Goal: Task Accomplishment & Management: Manage account settings

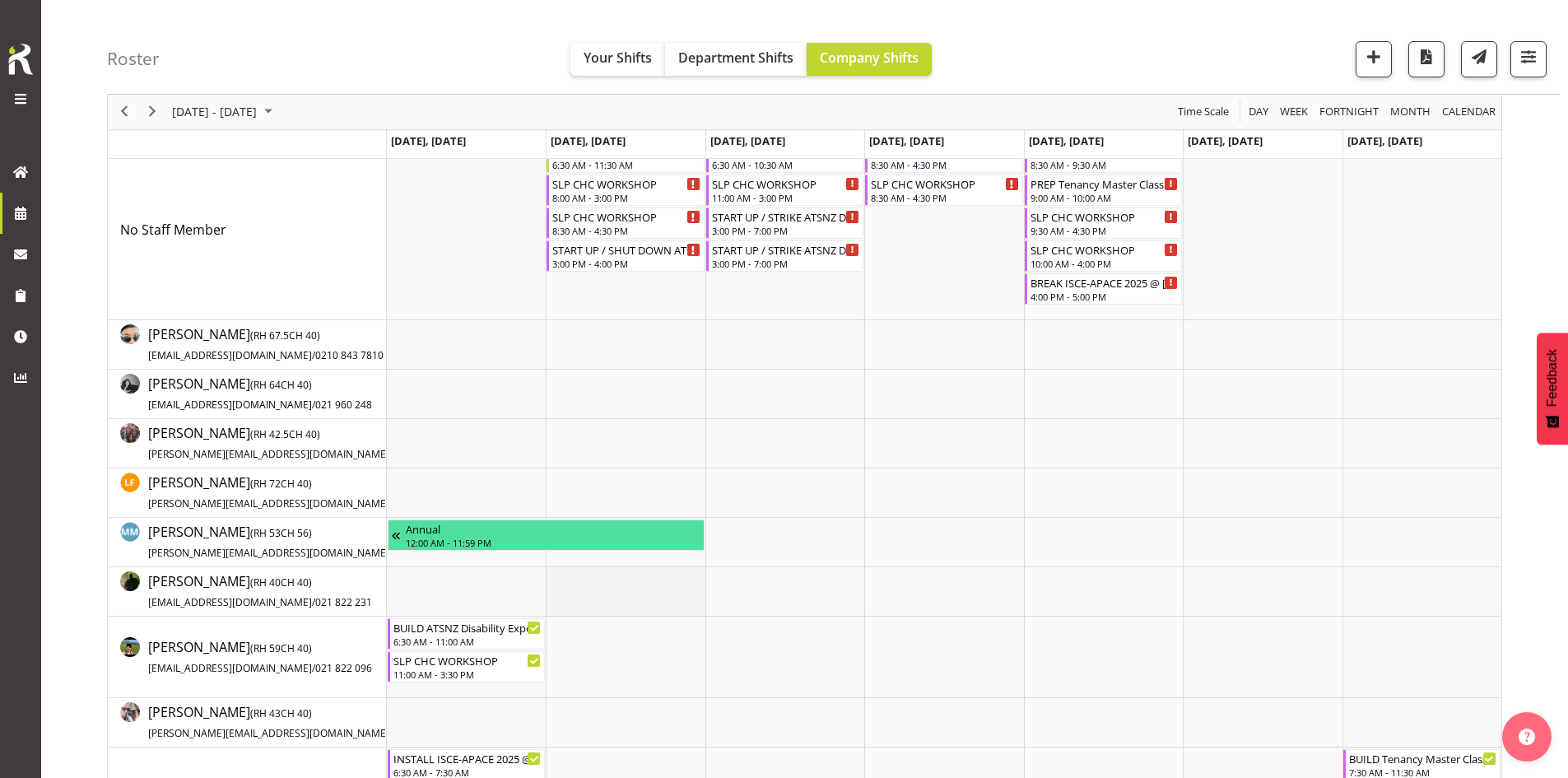
scroll to position [329, 0]
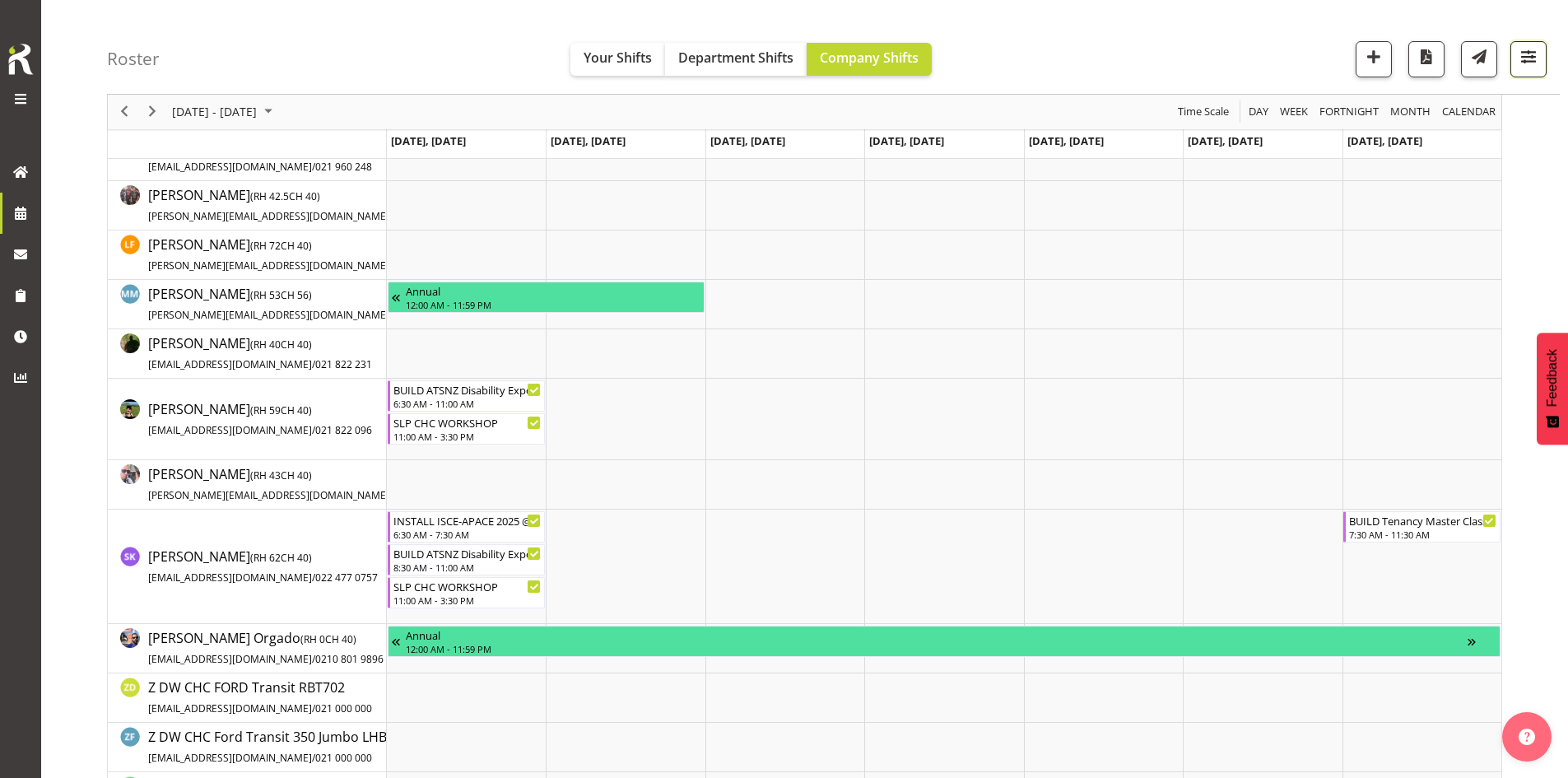
click at [1538, 71] on button "button" at bounding box center [1529, 59] width 36 height 36
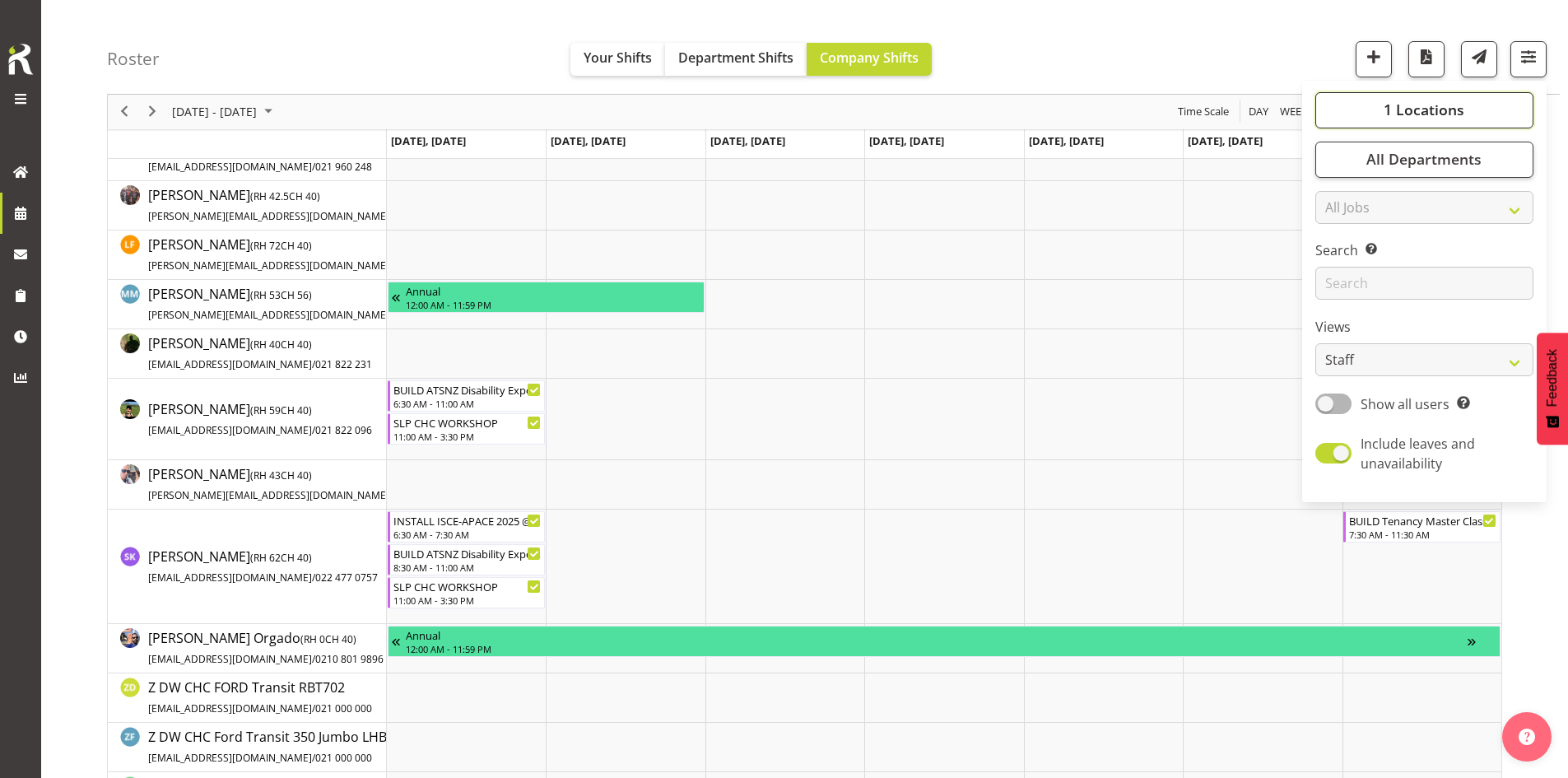
click at [1458, 110] on span "1 Locations" at bounding box center [1424, 110] width 81 height 20
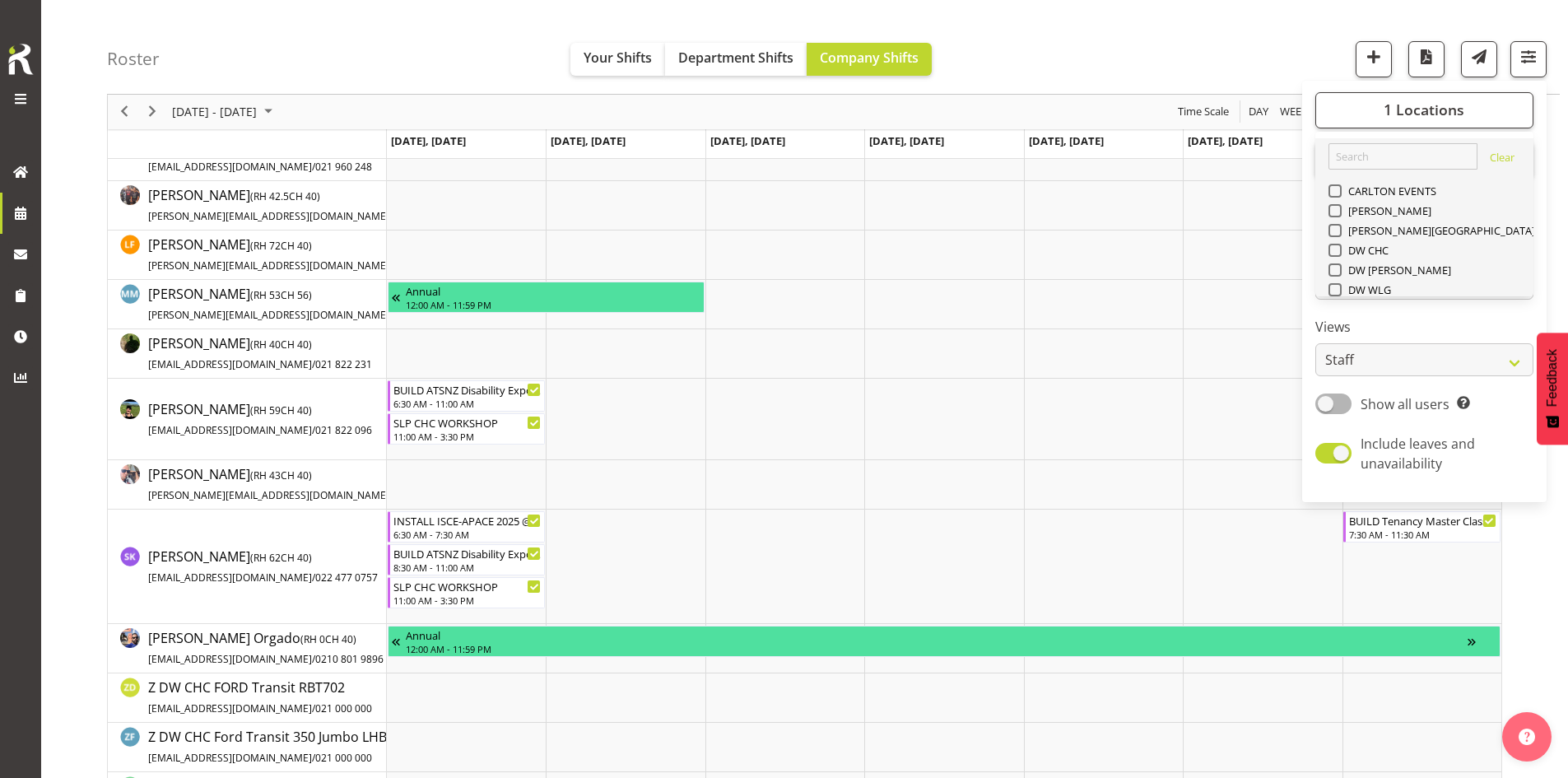
click at [1355, 401] on span "SLP" at bounding box center [1354, 408] width 26 height 13
click at [1339, 403] on input "SLP" at bounding box center [1334, 408] width 10 height 10
checkbox input "true"
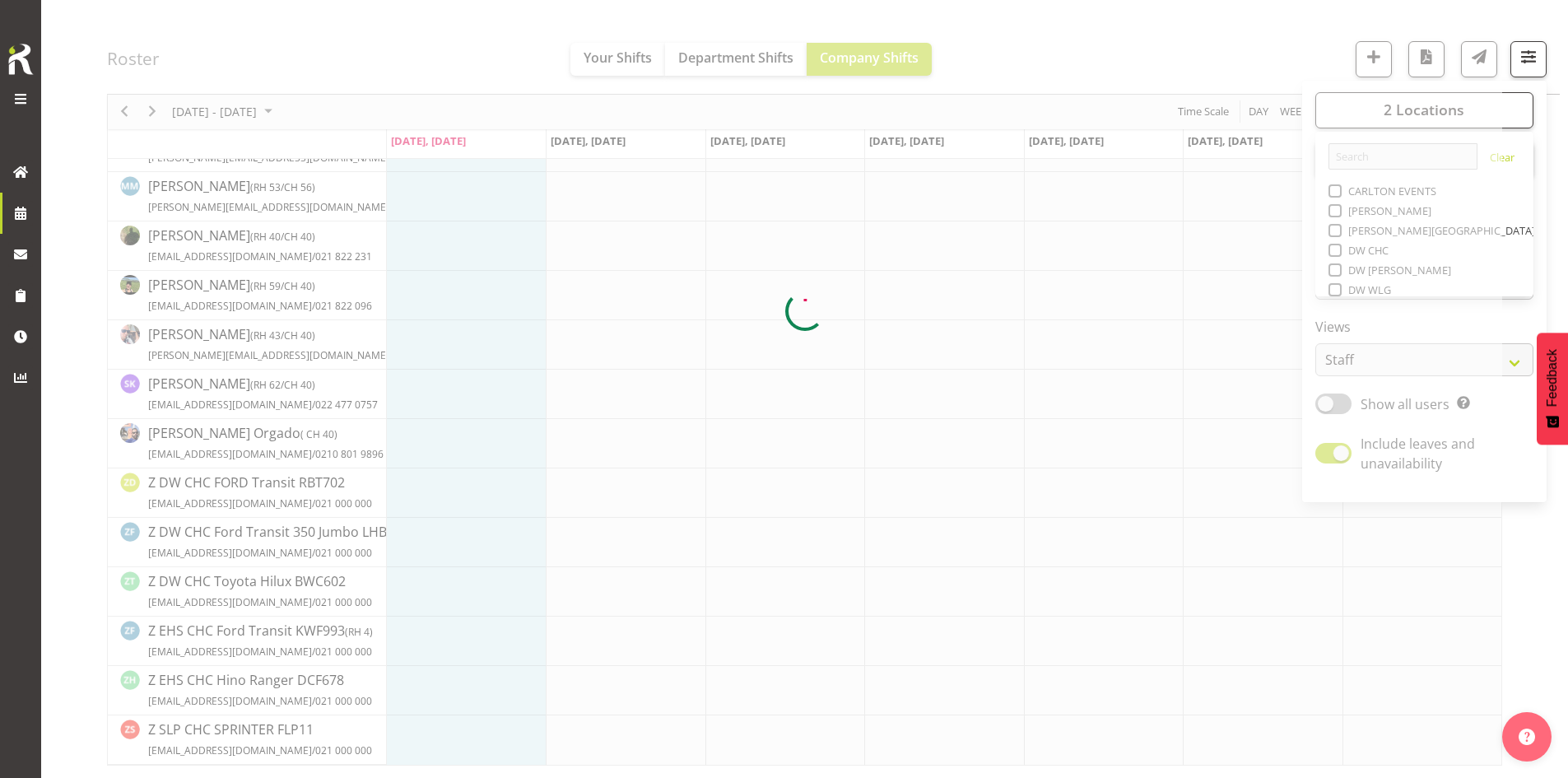
scroll to position [306, 0]
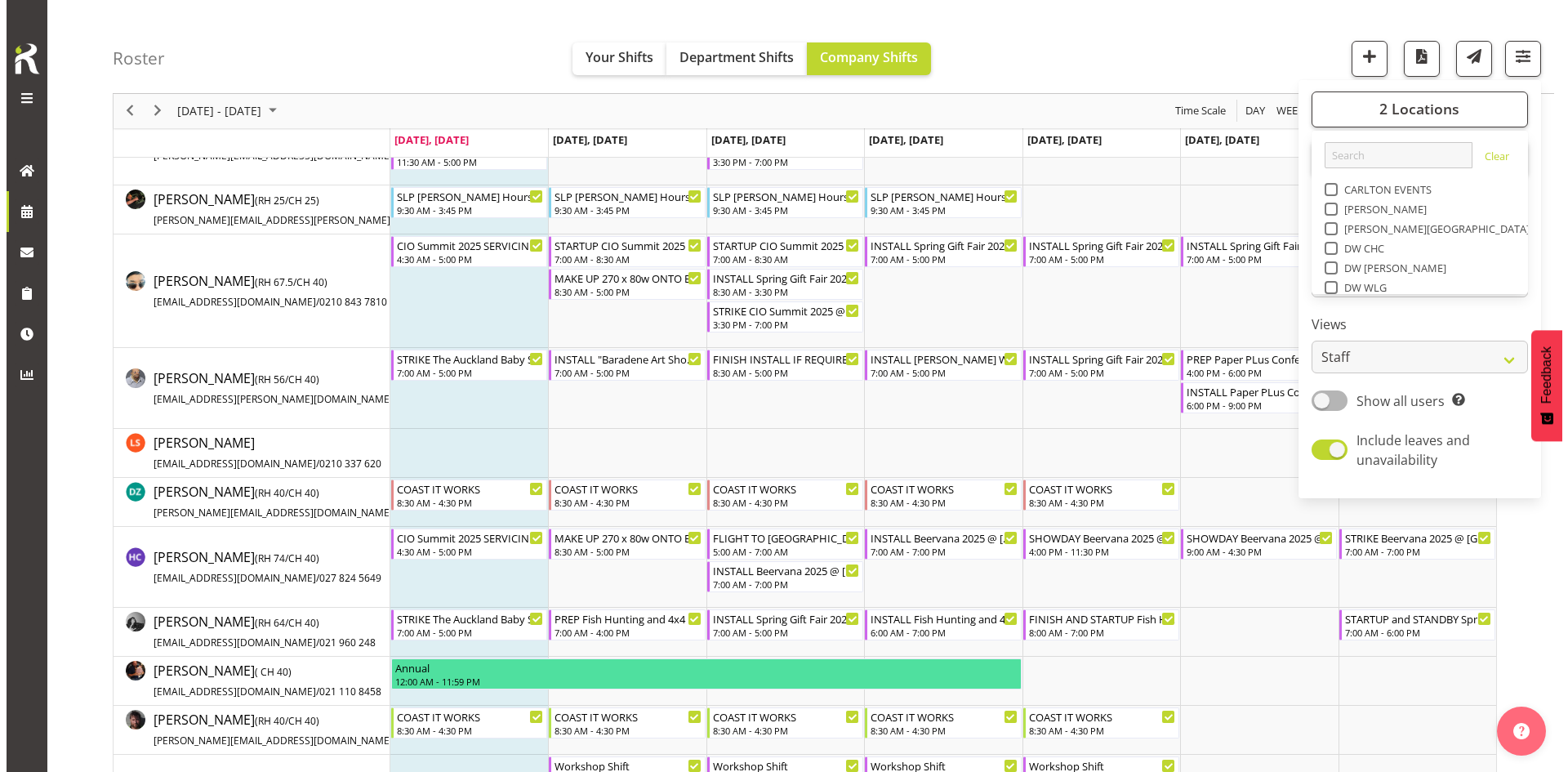
scroll to position [327, 0]
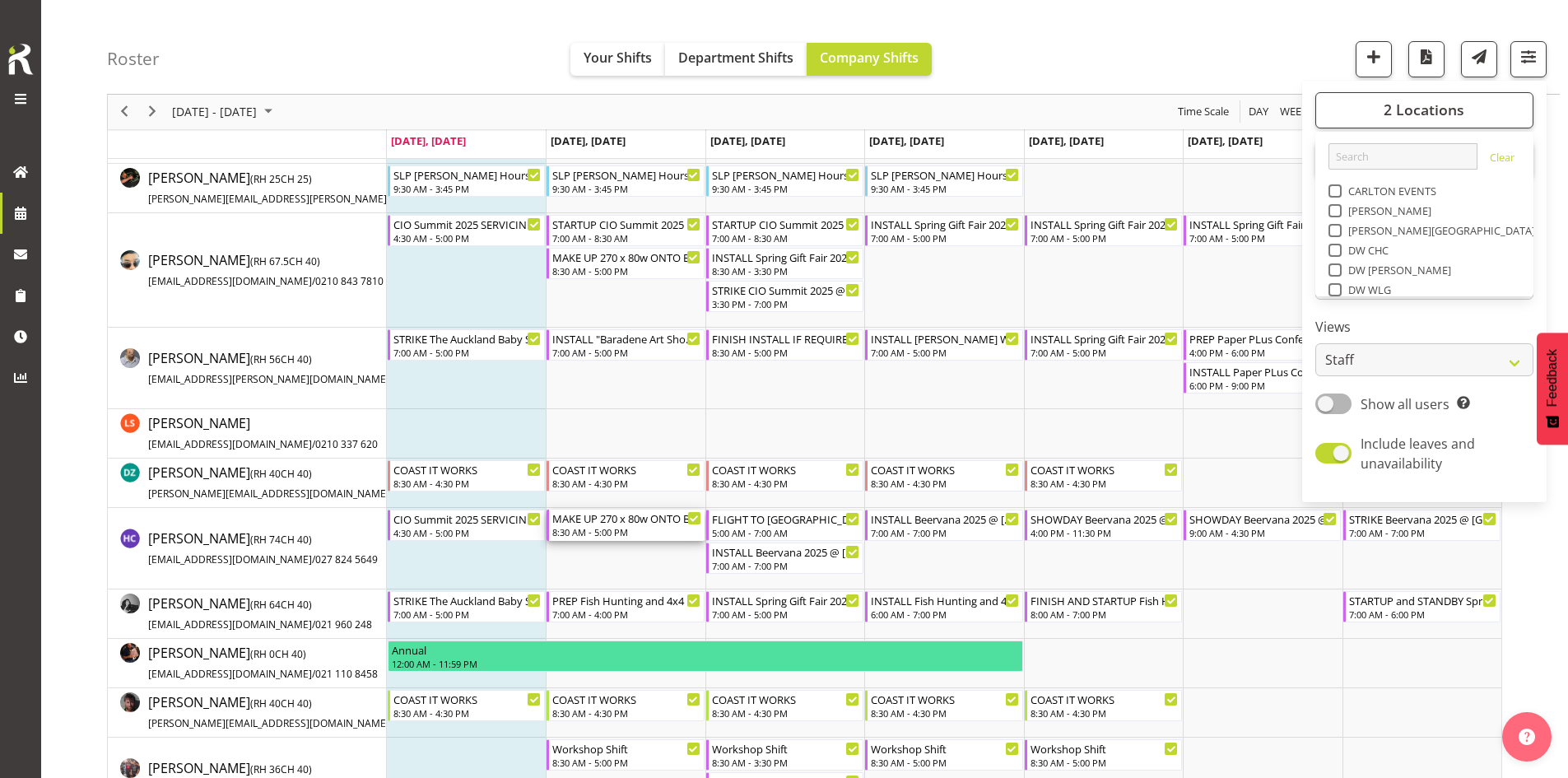
click at [628, 528] on div "8:30 AM - 5:00 PM" at bounding box center [626, 531] width 148 height 13
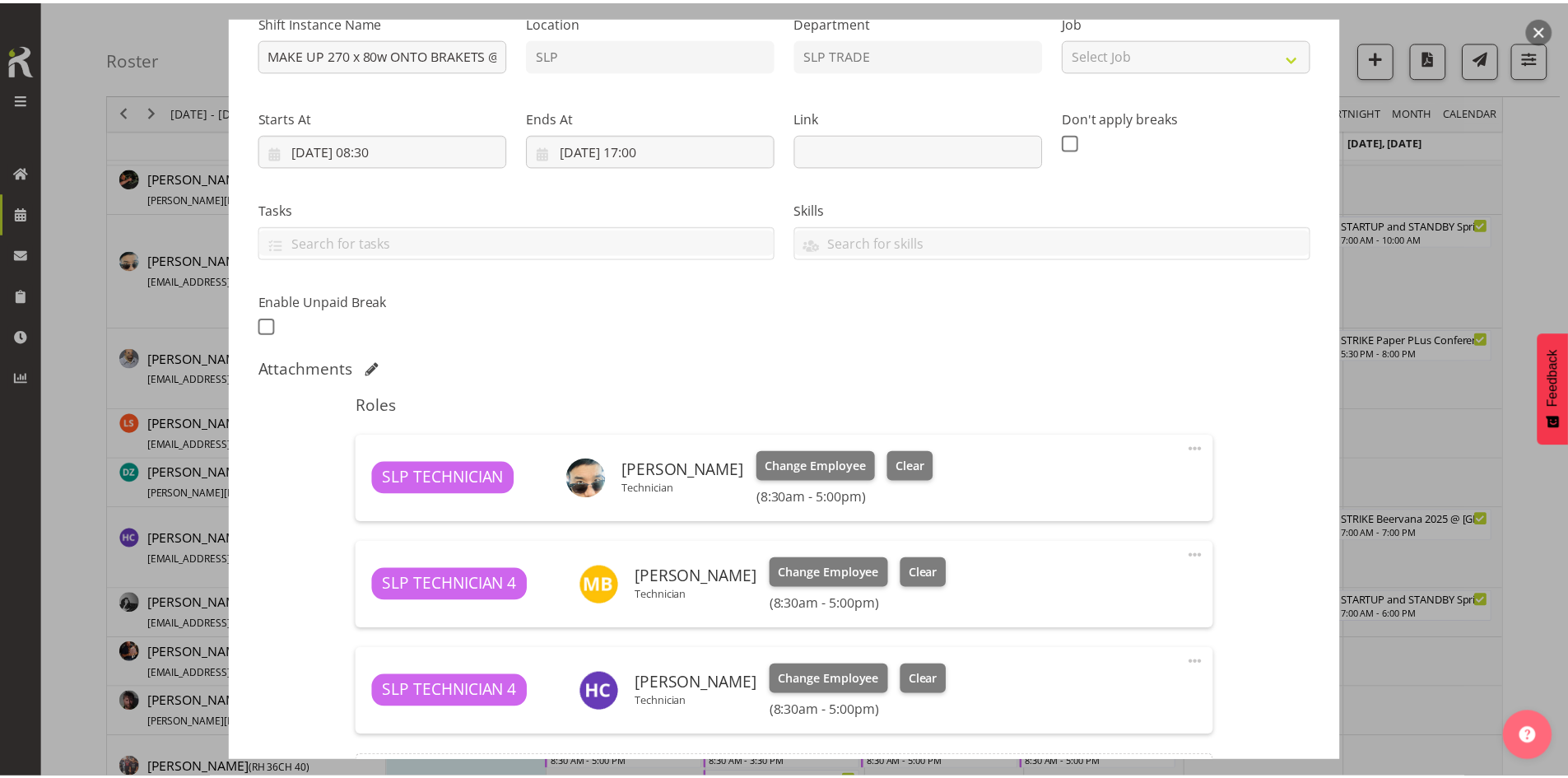
scroll to position [0, 0]
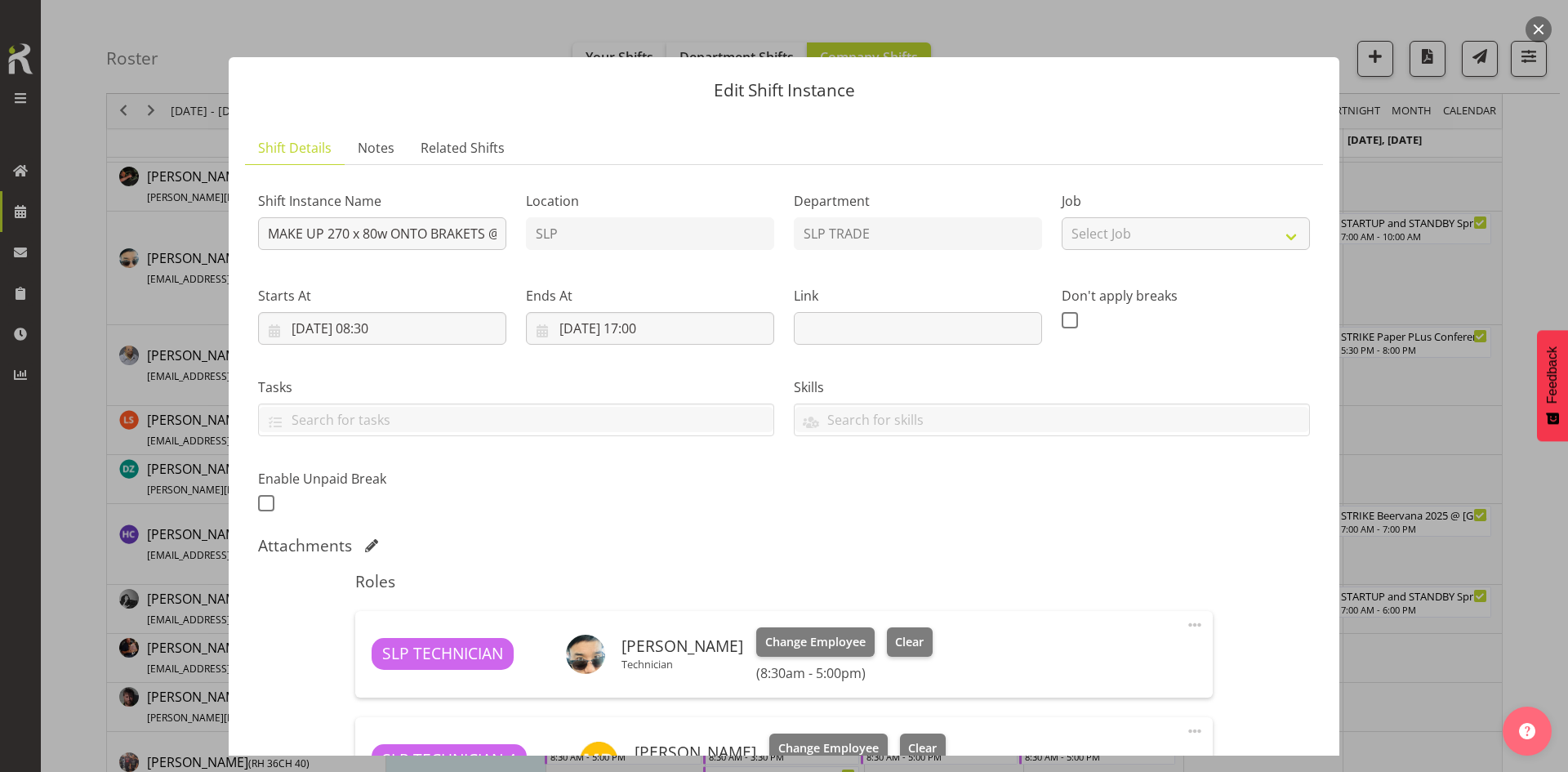
click at [1544, 30] on button "button" at bounding box center [1539, 29] width 26 height 26
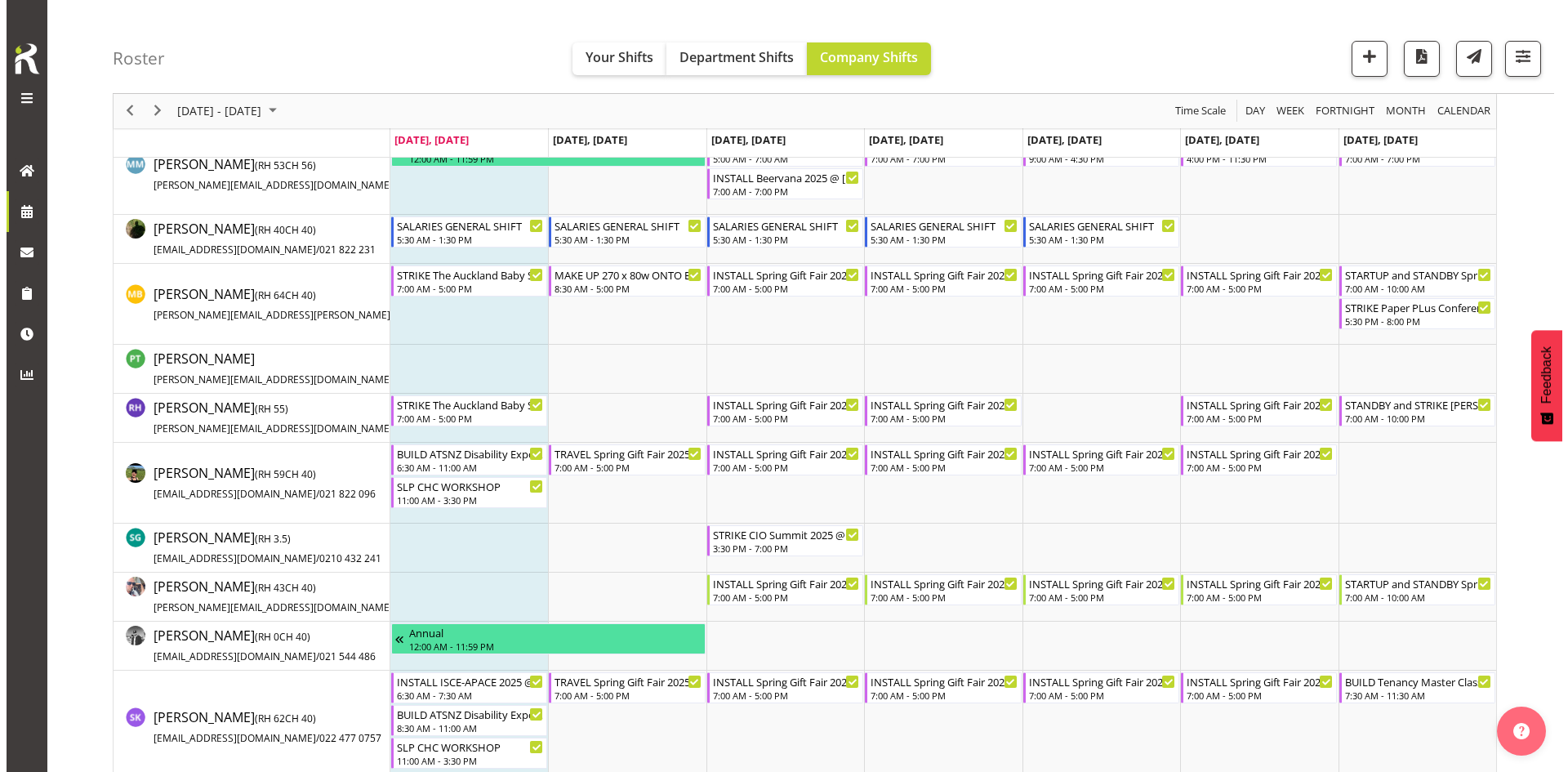
scroll to position [1389, 0]
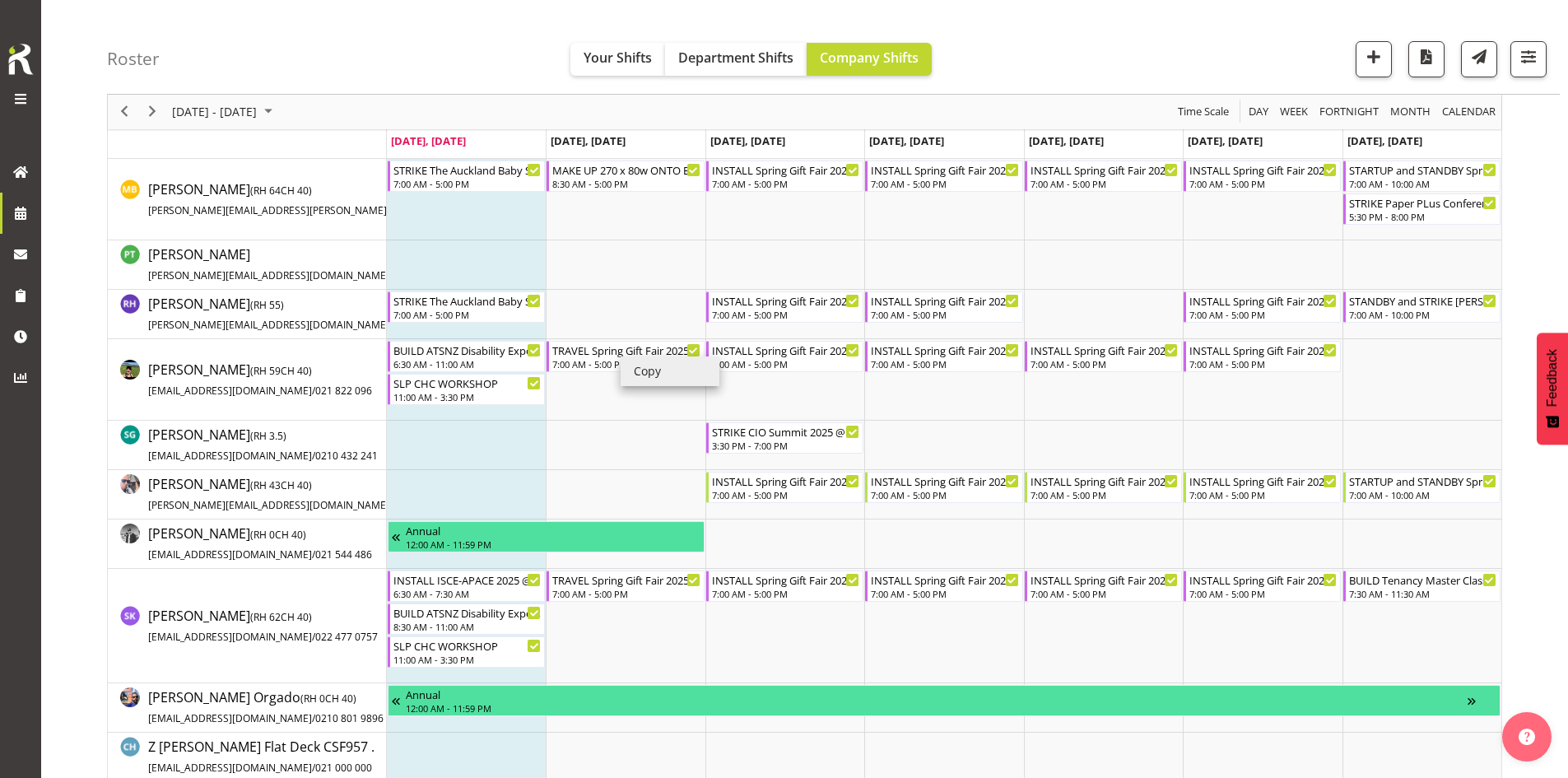
click at [658, 376] on li "Copy" at bounding box center [670, 371] width 99 height 29
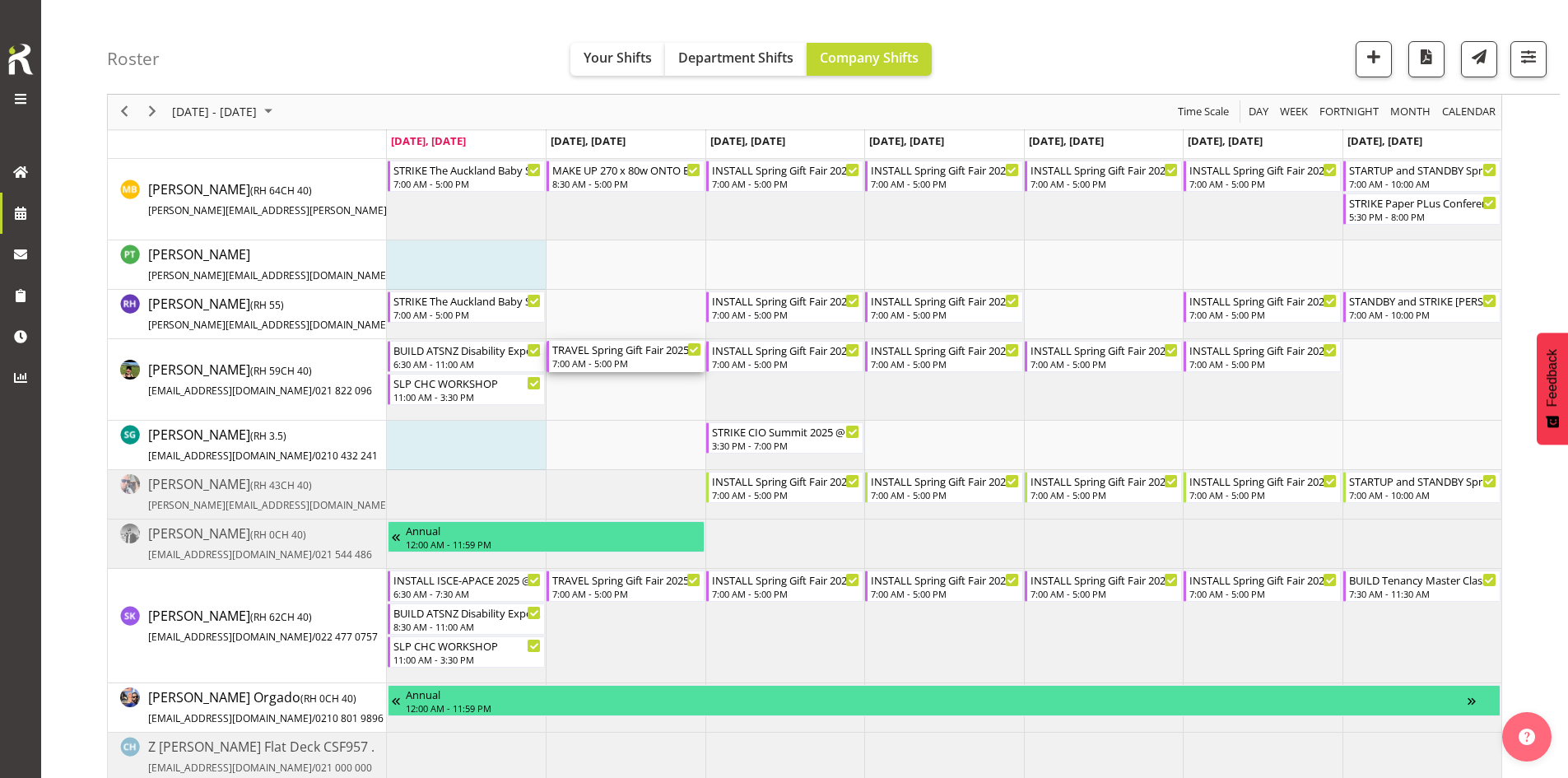
drag, startPoint x: 606, startPoint y: 354, endPoint x: 600, endPoint y: 481, distance: 127.1
click at [620, 363] on div "7:00 AM - 5:00 PM" at bounding box center [626, 363] width 148 height 13
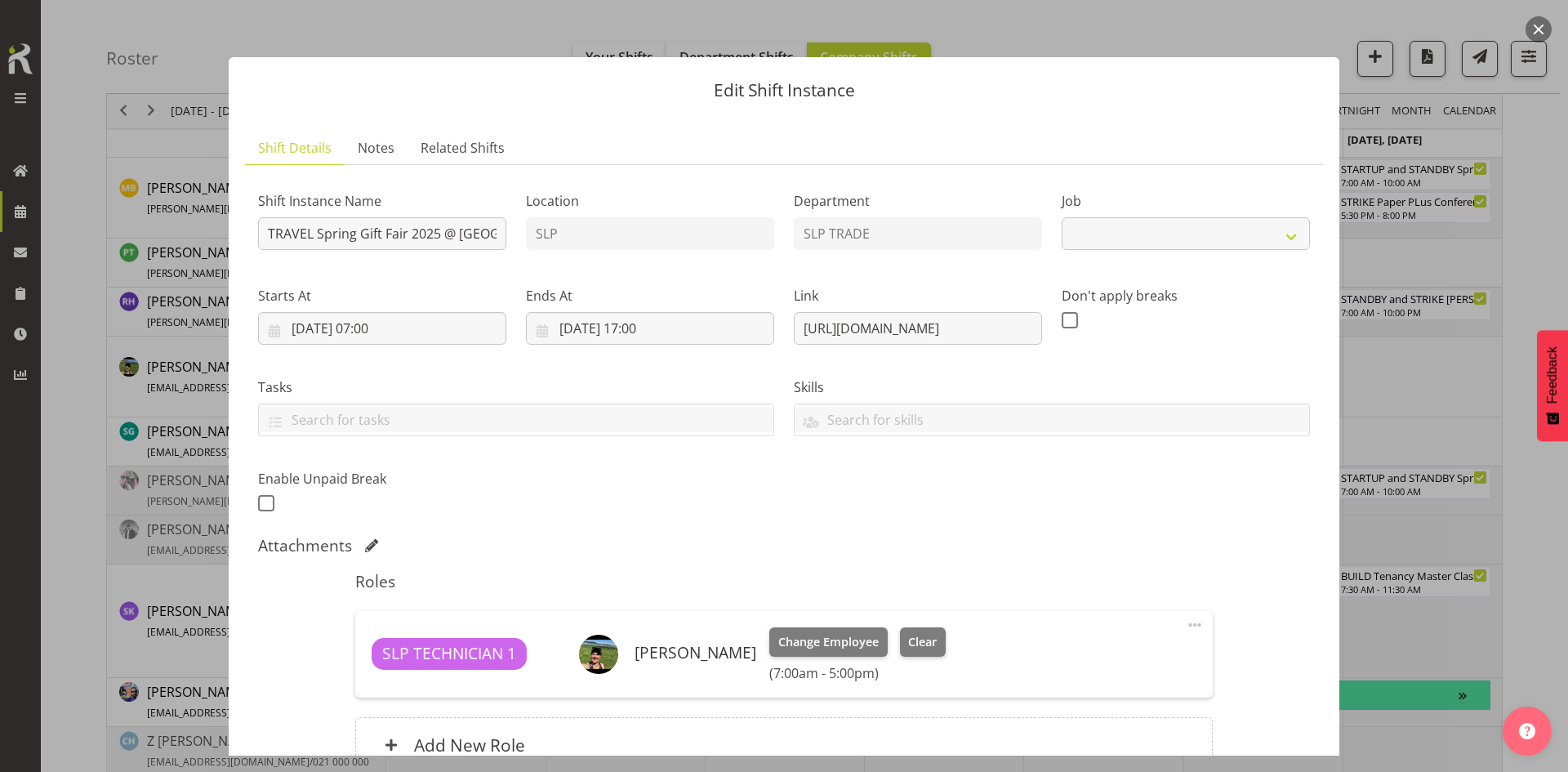
select select "9150"
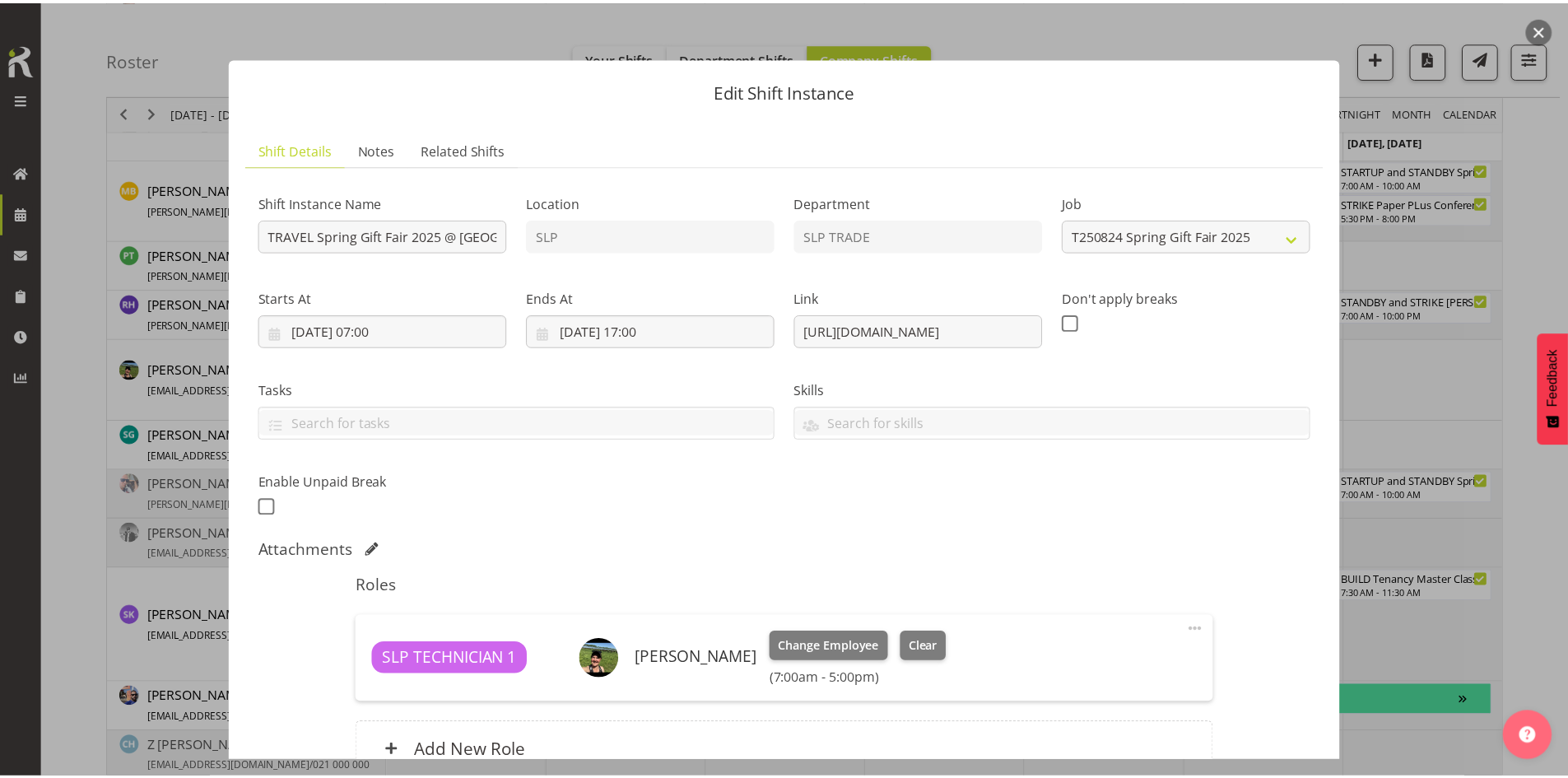
scroll to position [164, 0]
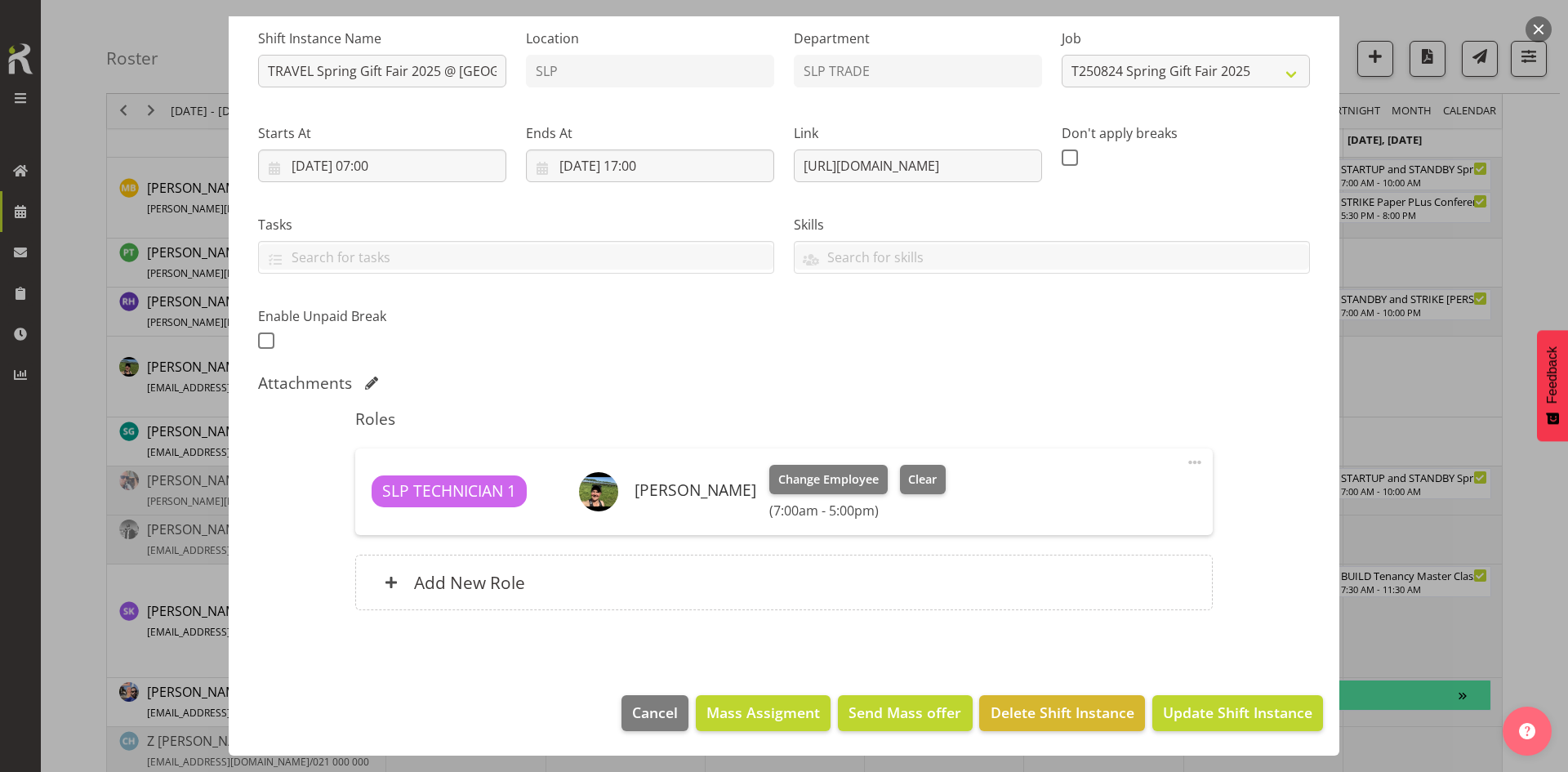
click at [657, 542] on div "Roles SLP TECHNICIAN 1 [PERSON_NAME] Change Employee Clear (7:00am - 5:00pm) Ed…" at bounding box center [784, 514] width 877 height 231
click at [679, 563] on div "Add New Role" at bounding box center [784, 582] width 857 height 56
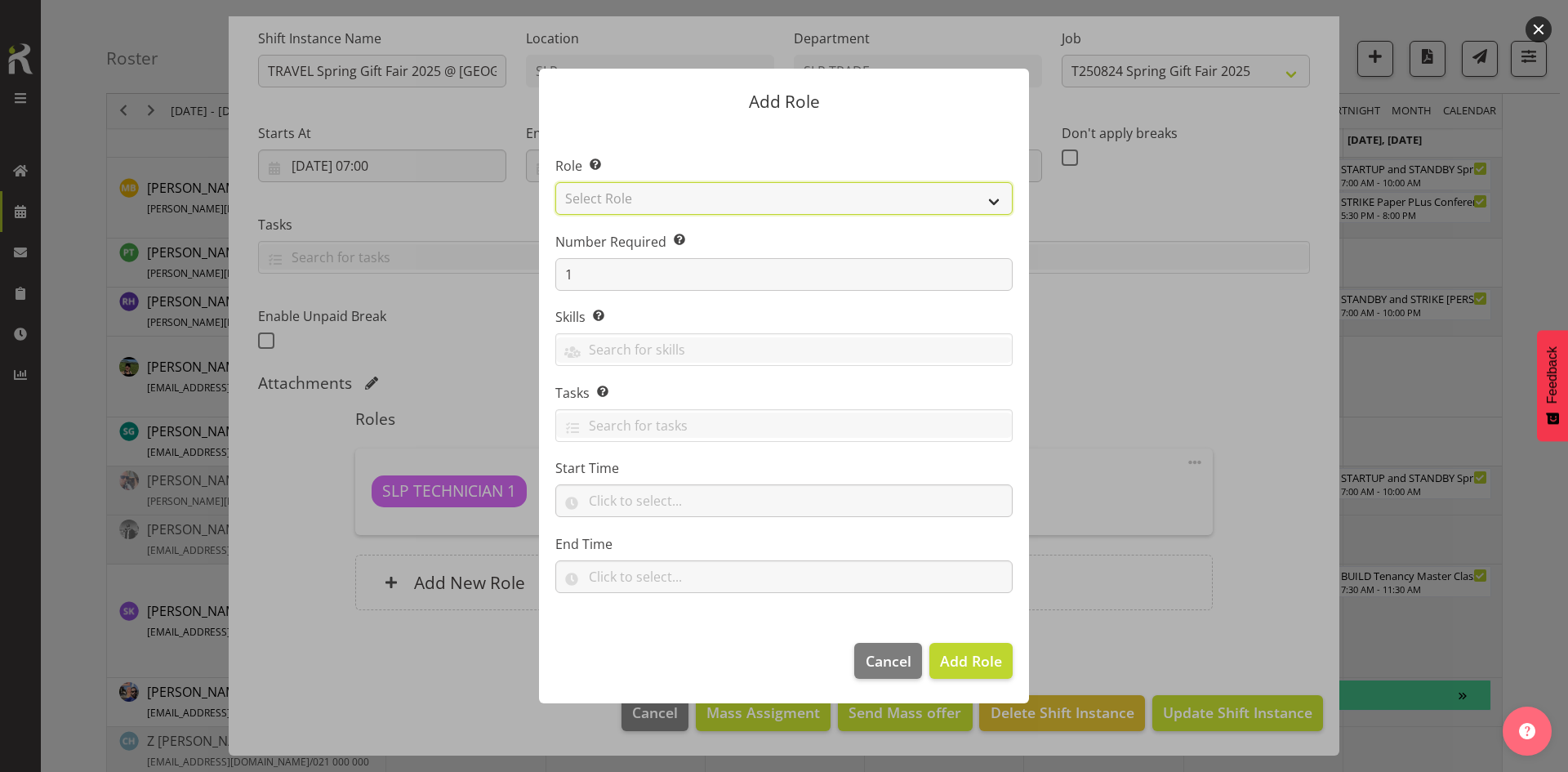
click at [959, 208] on select "Select Role ACCOUNT MANAGER ACCOUNT MANAGER DW ACCOUNTS [PERSON_NAME] VEHICLES …" at bounding box center [784, 198] width 458 height 33
click at [1535, 27] on button "button" at bounding box center [1539, 29] width 26 height 26
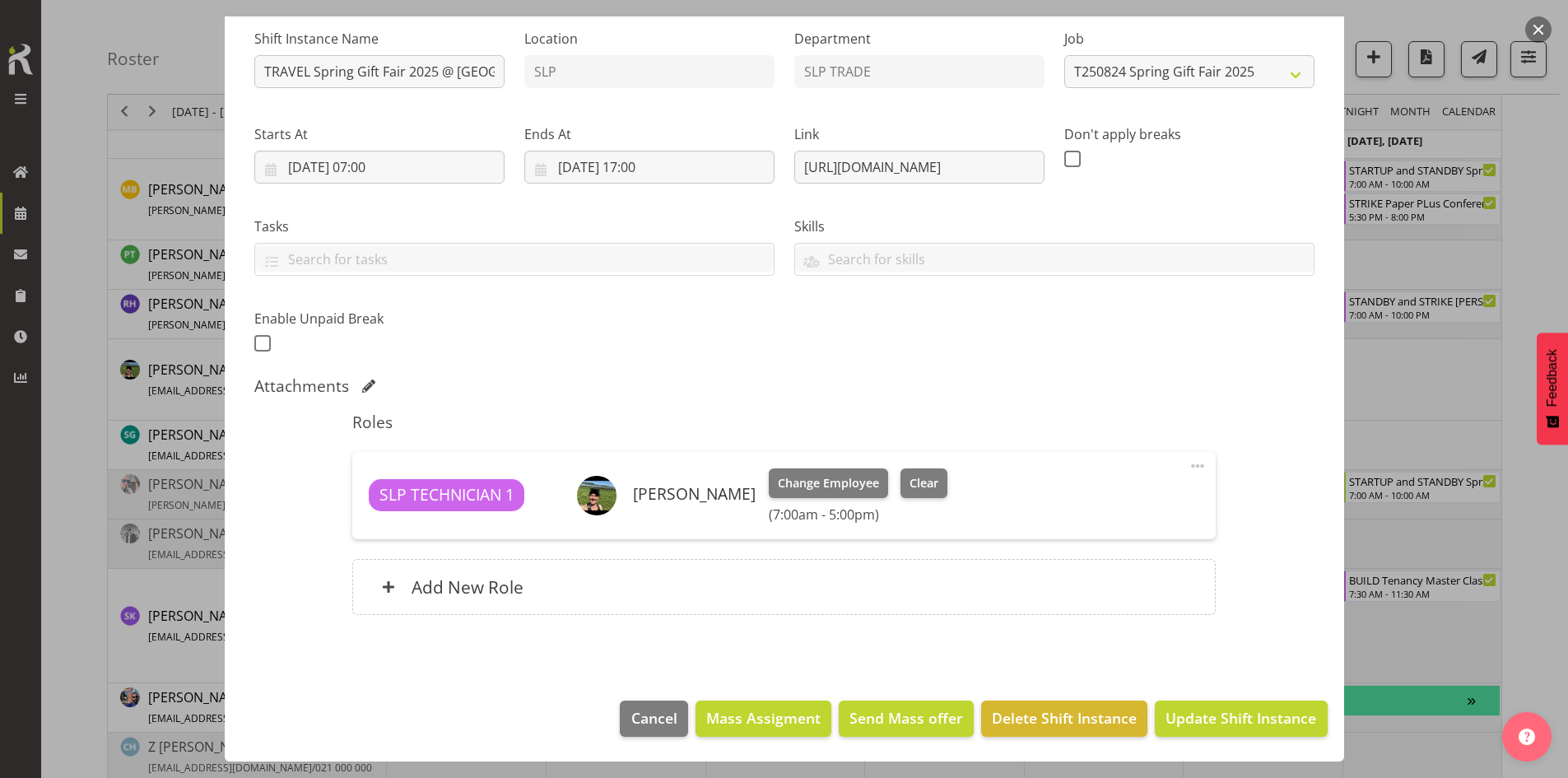
click at [1536, 31] on button "button" at bounding box center [1539, 29] width 27 height 27
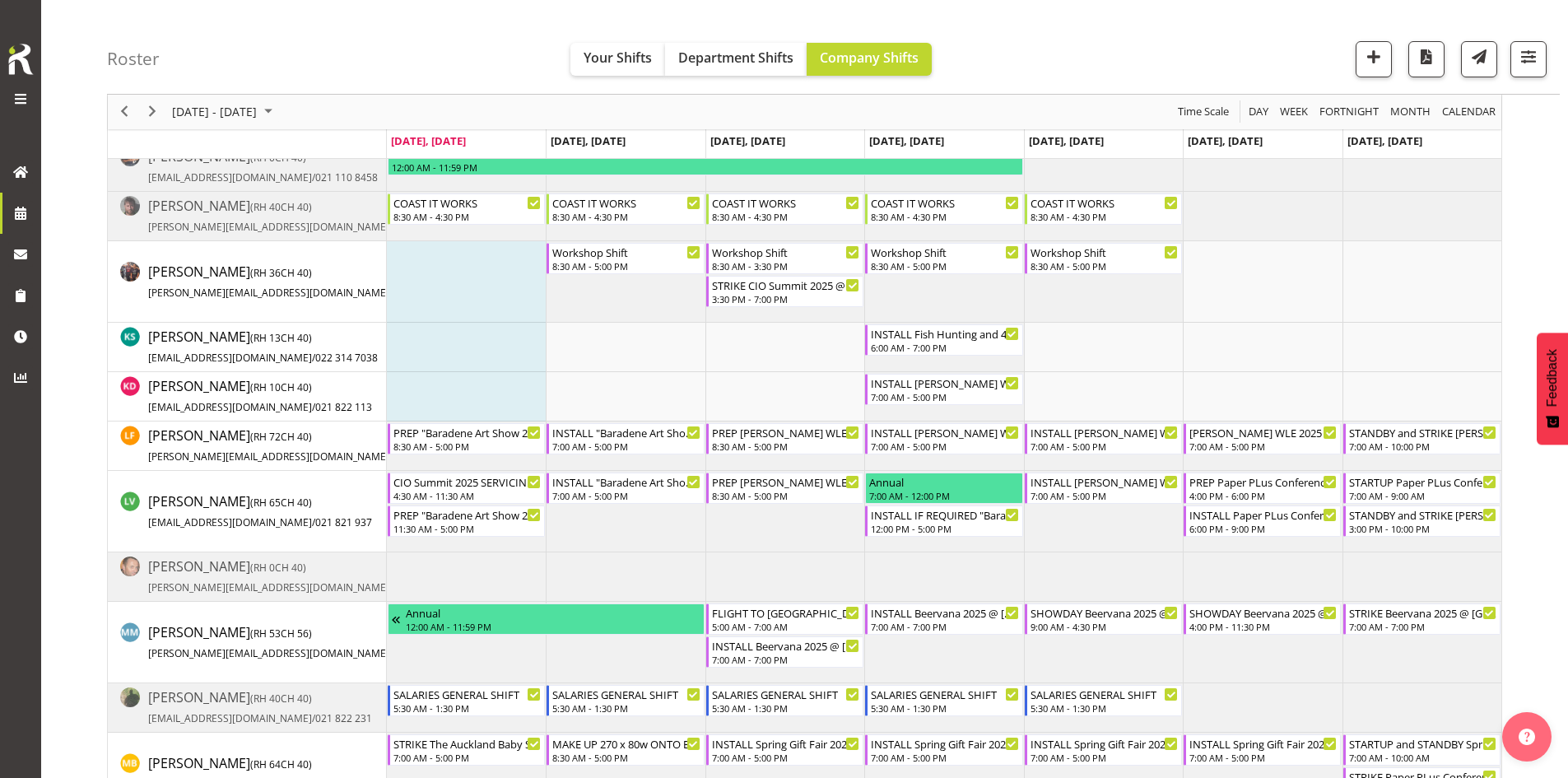
scroll to position [658, 0]
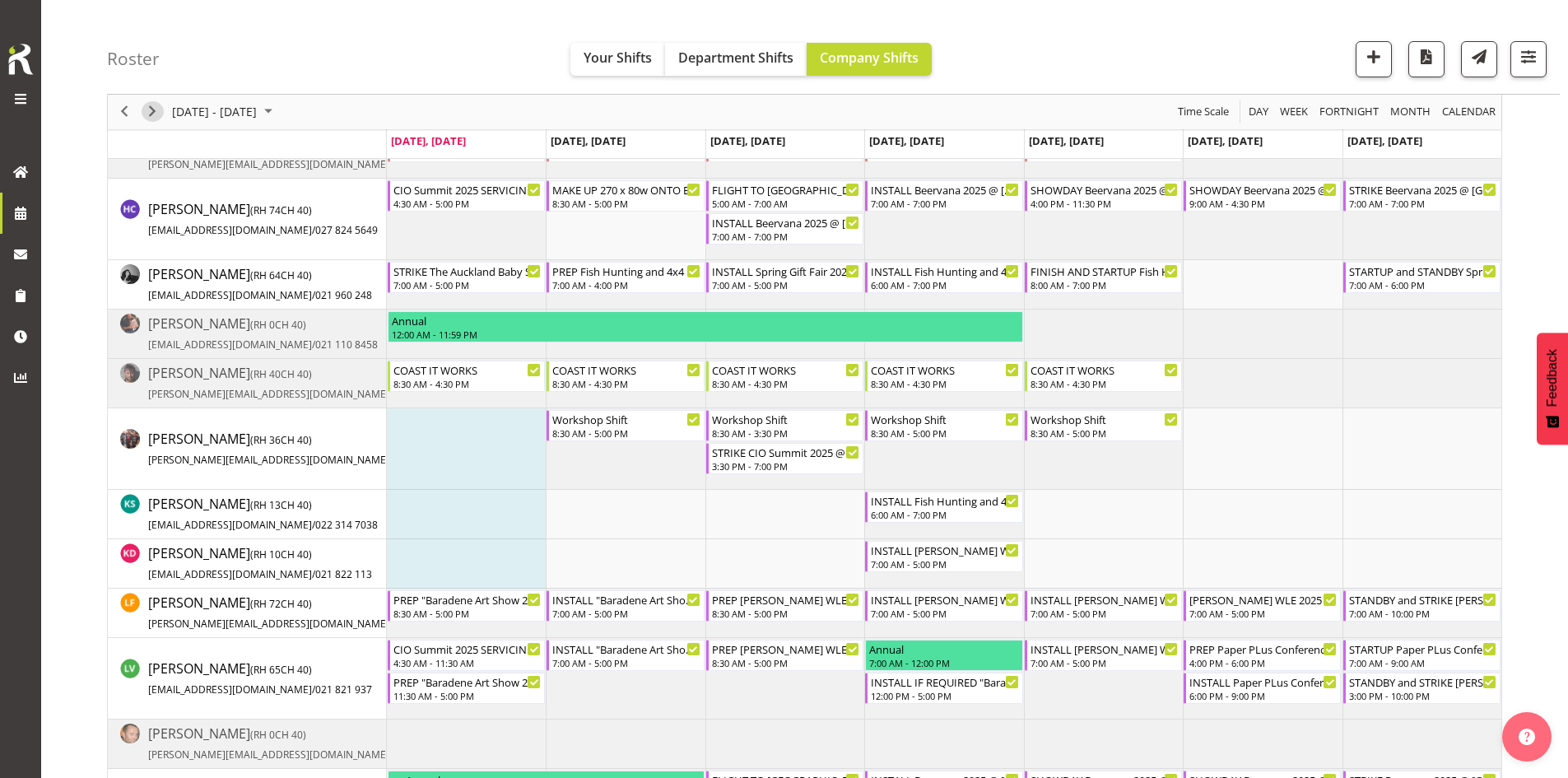
click at [161, 110] on span "Next" at bounding box center [152, 113] width 20 height 21
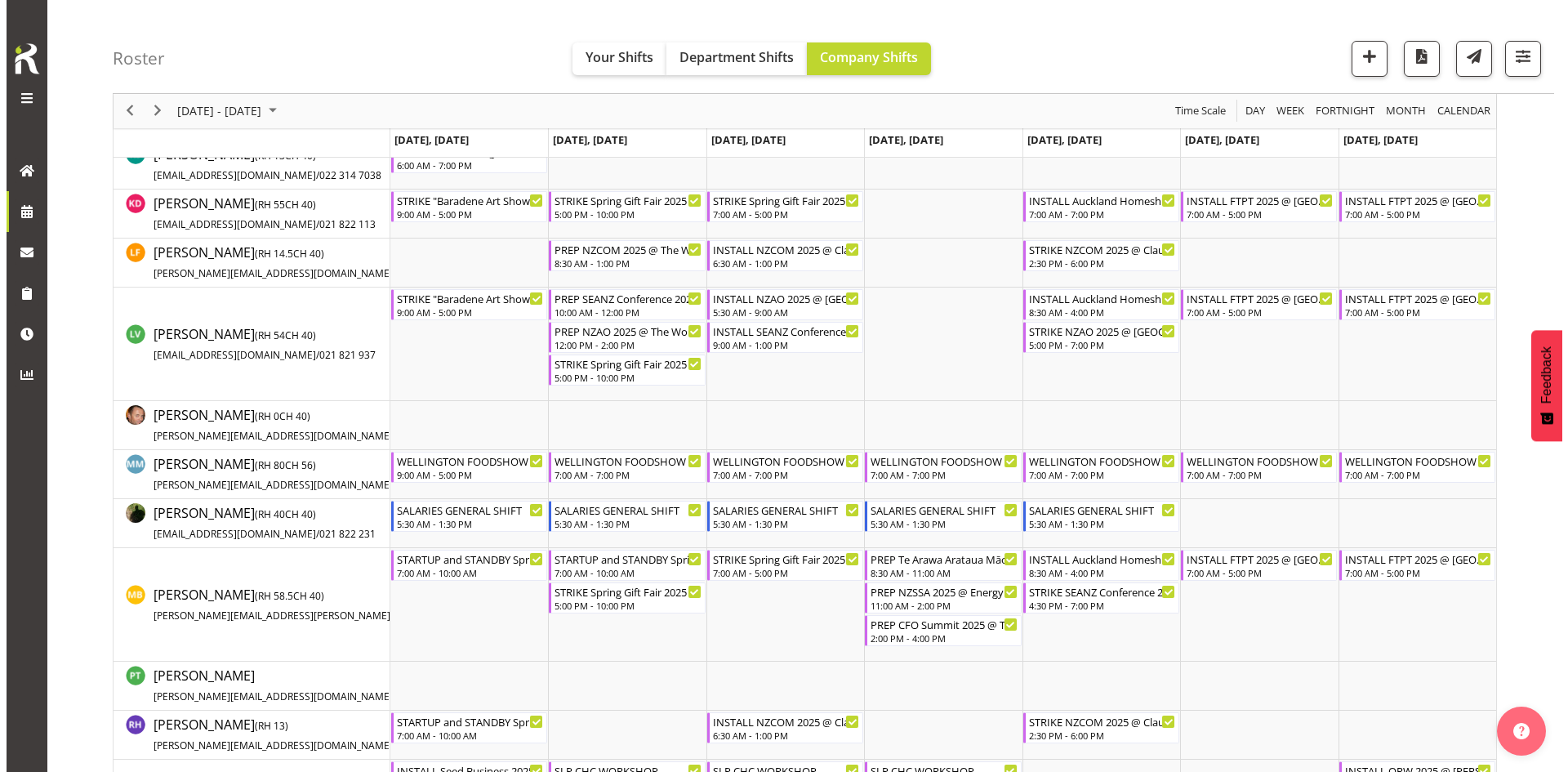
scroll to position [896, 0]
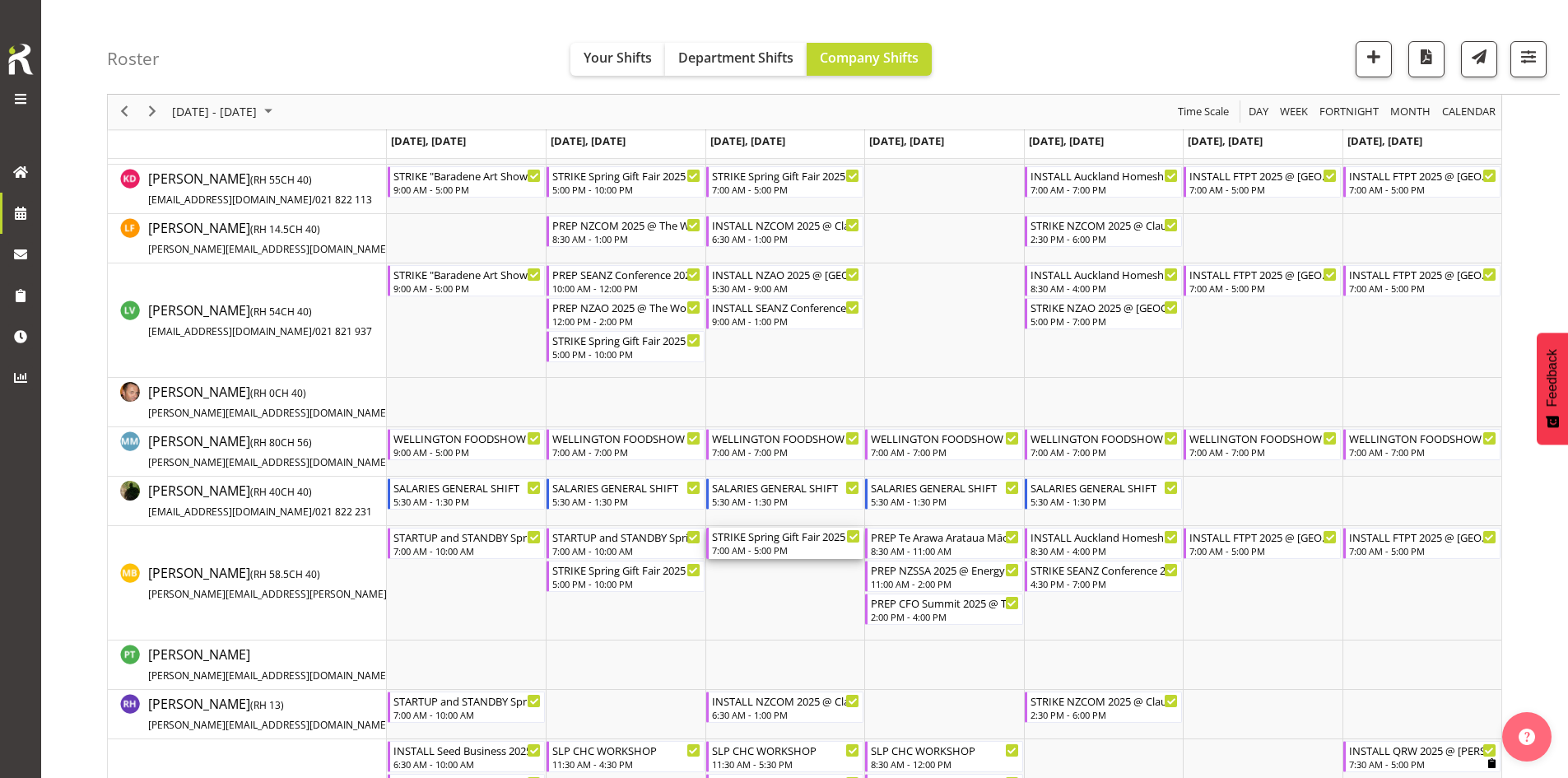
click at [779, 544] on div "STRIKE Spring Gift Fair 2025 SWING 2 TRUSSES TO PRE INSTALLED BEAM CLAMPS @ [GE…" at bounding box center [786, 543] width 148 height 31
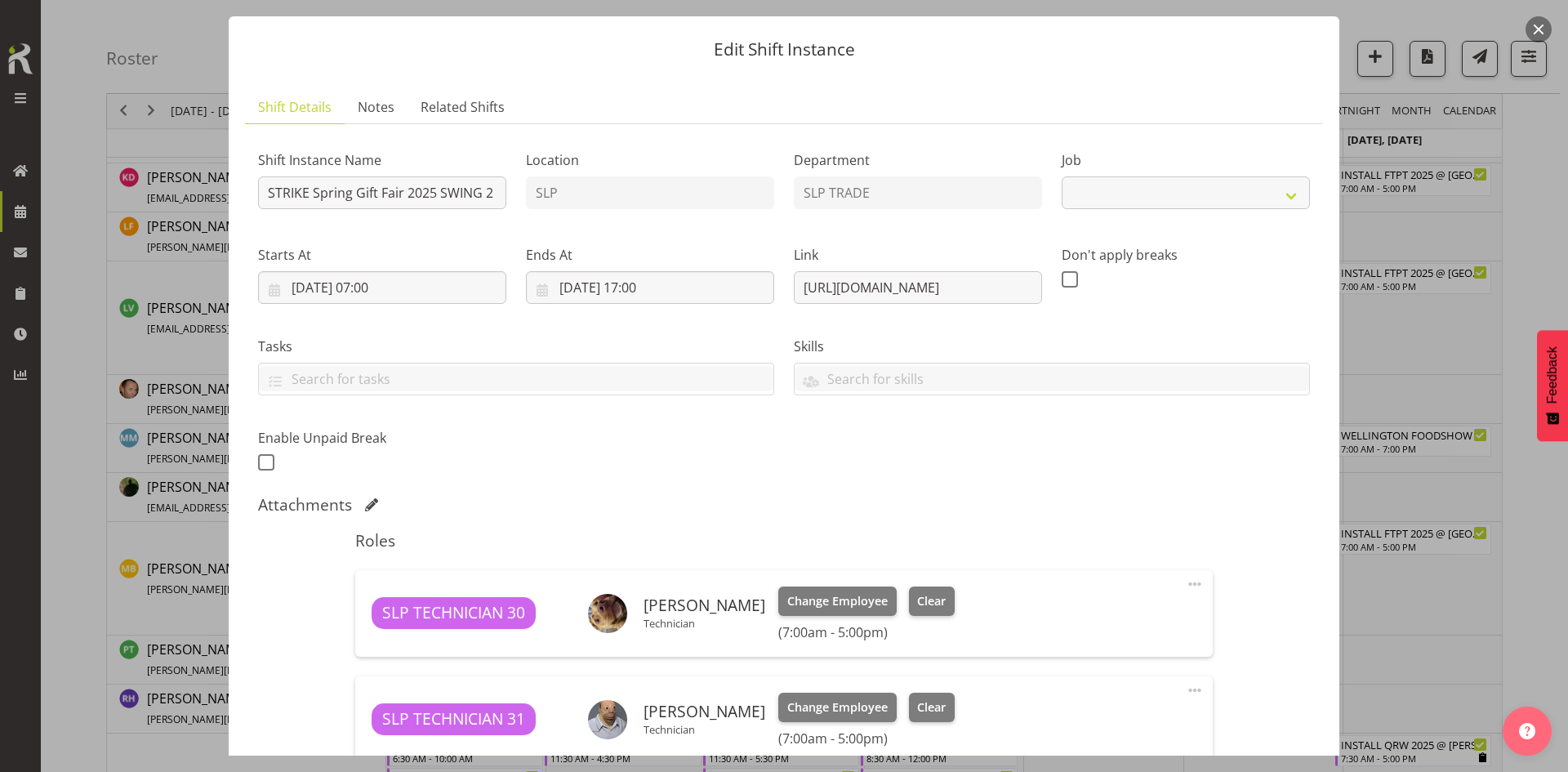
select select "9150"
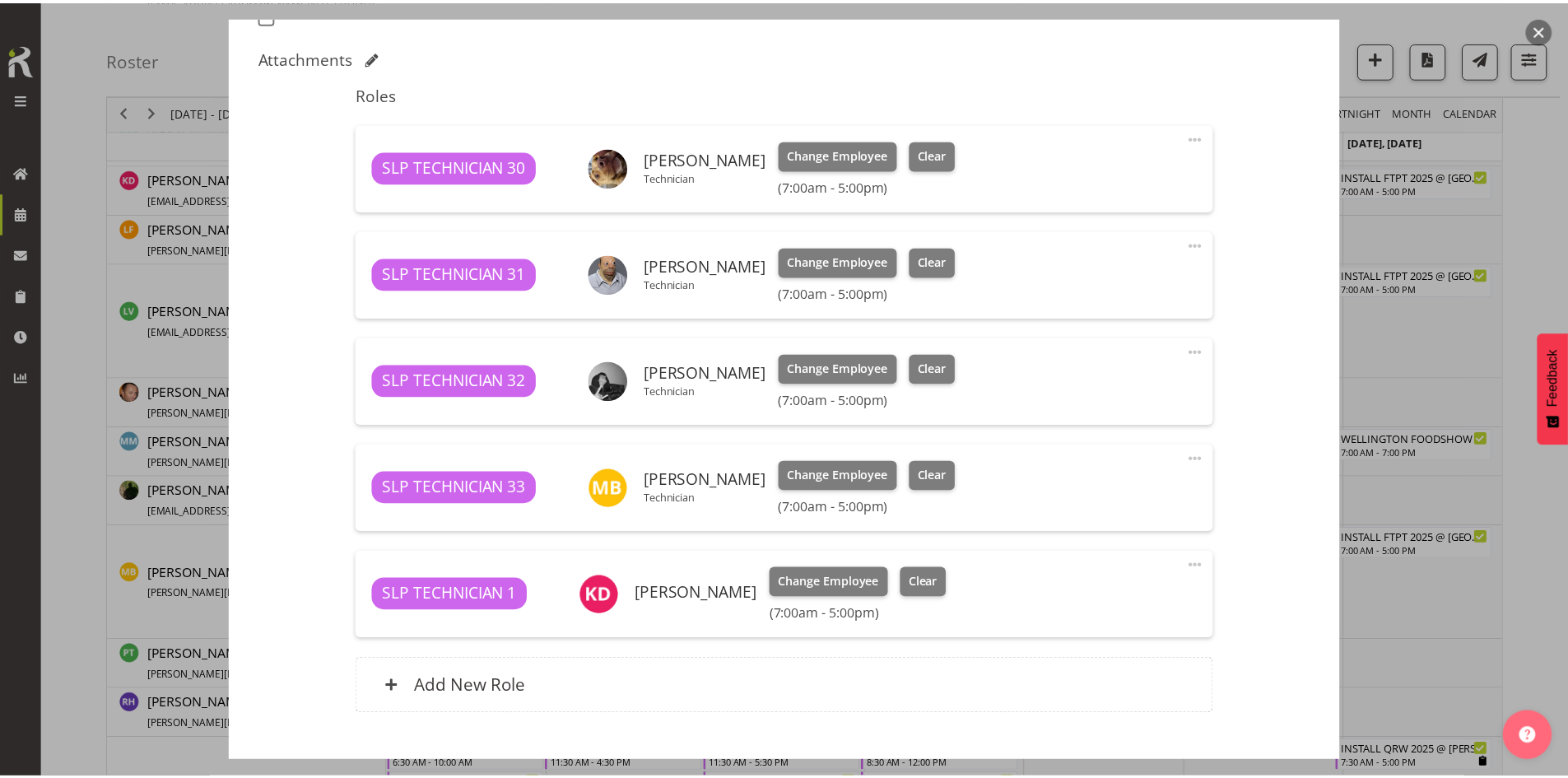
scroll to position [493, 0]
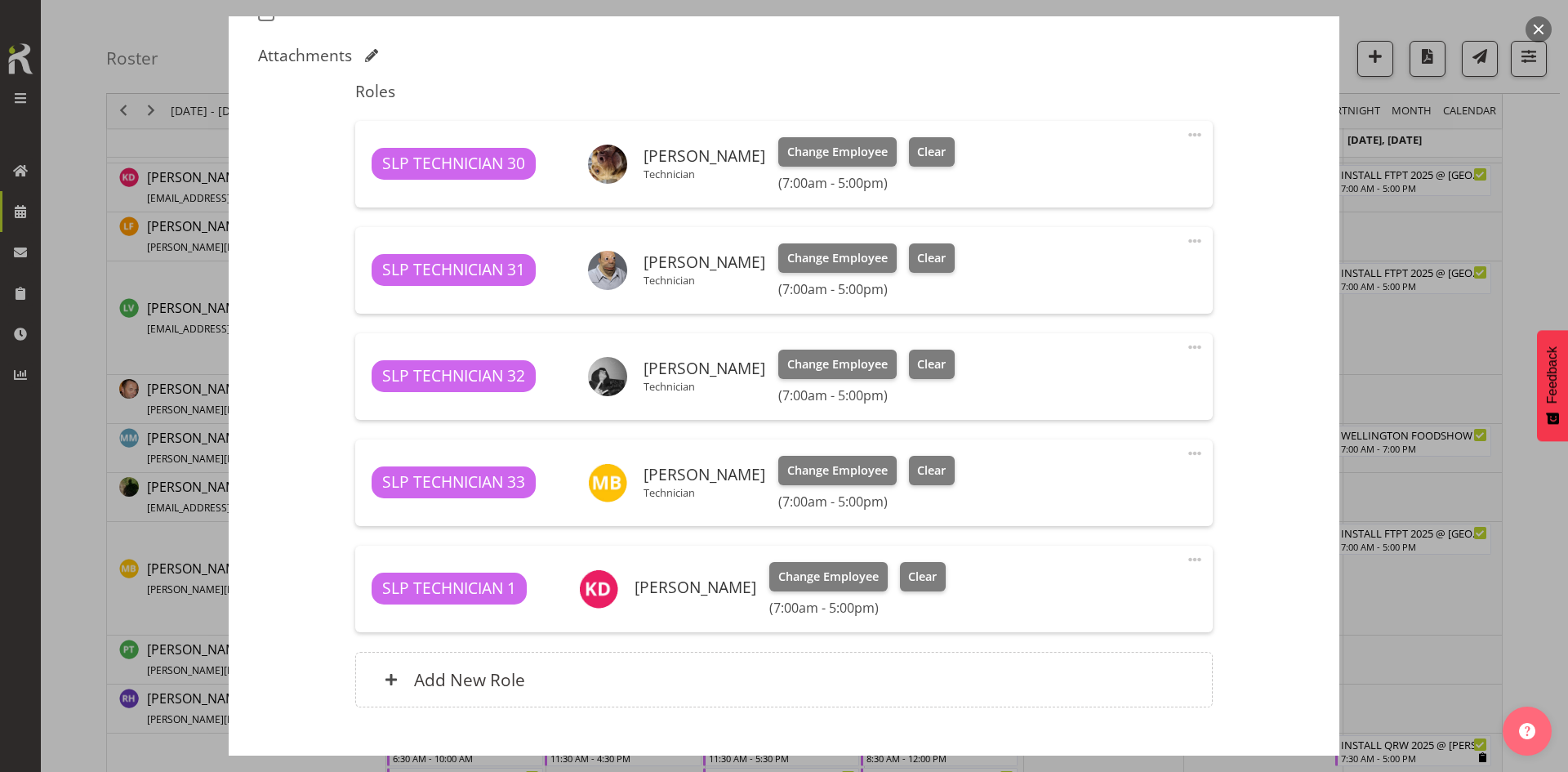
click at [1536, 25] on button "button" at bounding box center [1539, 29] width 26 height 26
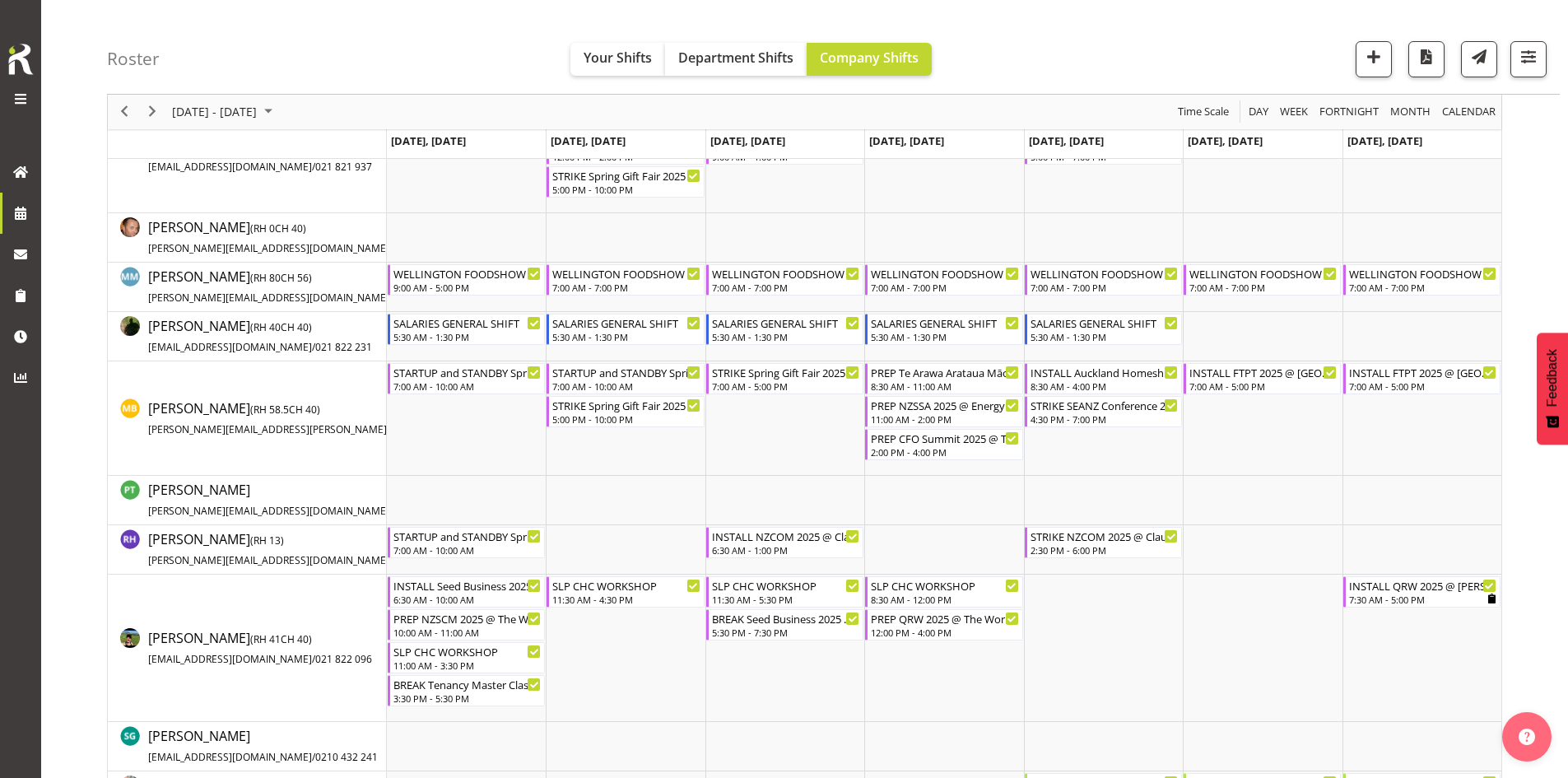
scroll to position [657, 0]
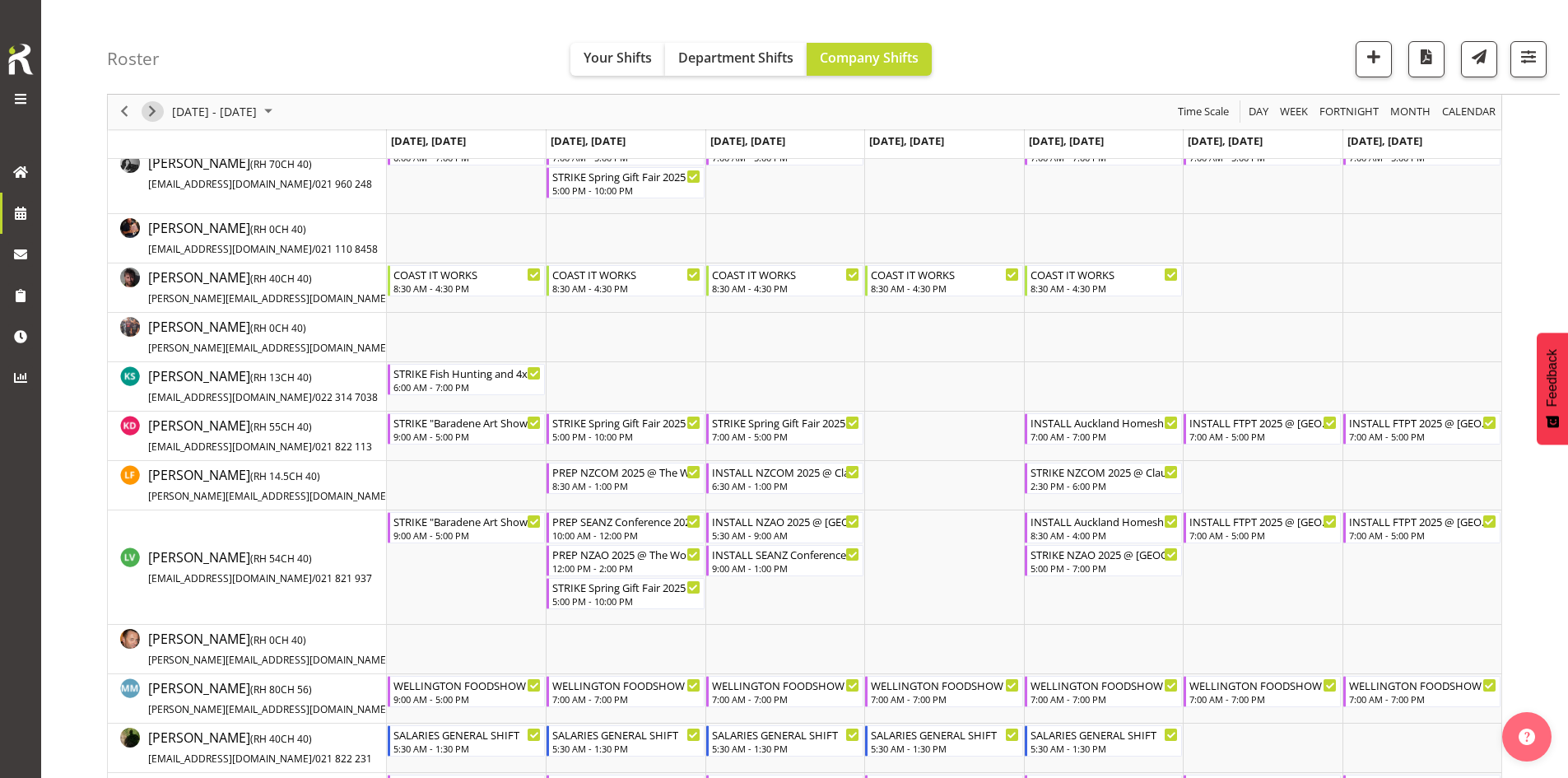
click at [150, 114] on span "Next" at bounding box center [152, 113] width 20 height 21
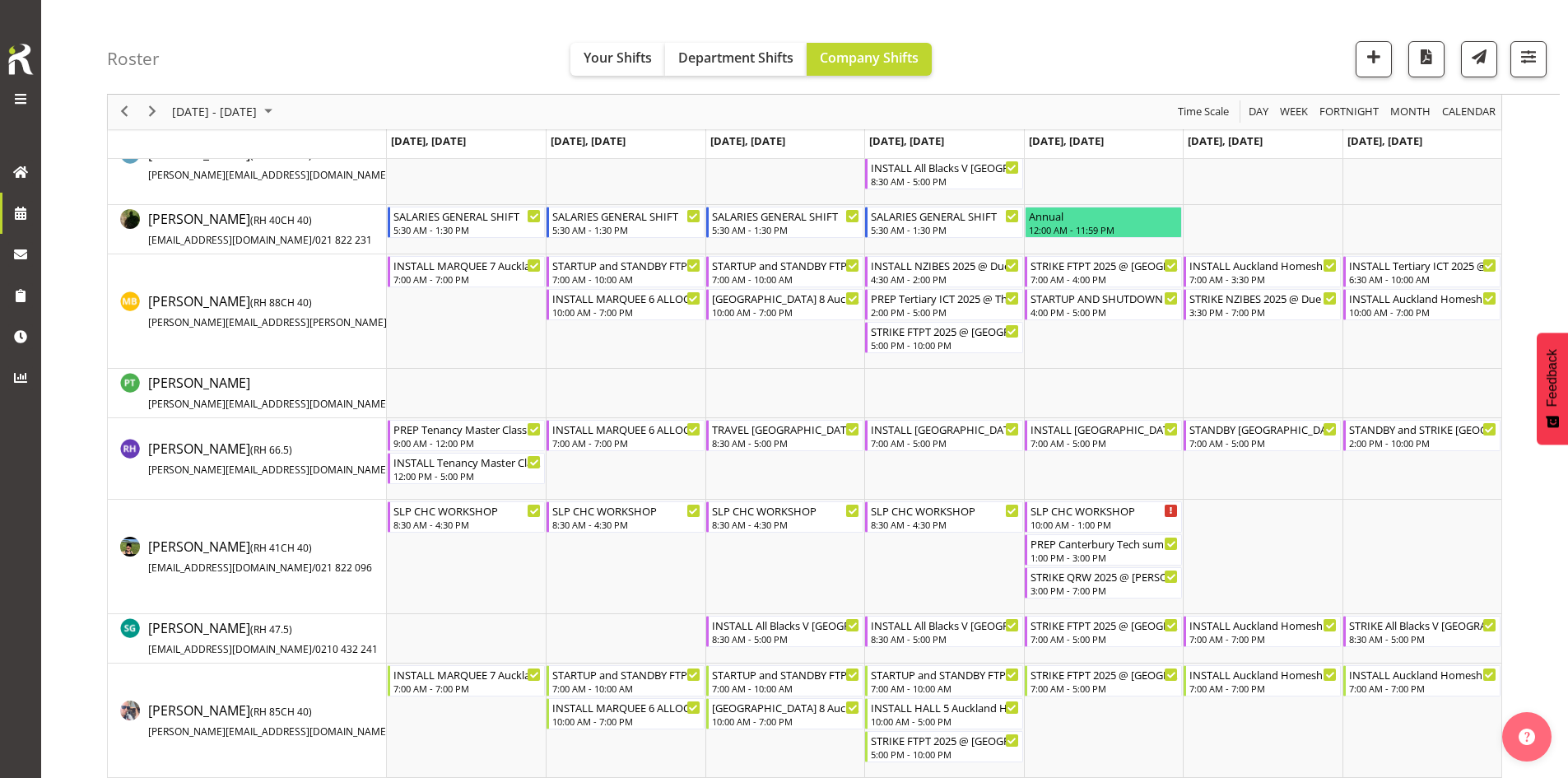
scroll to position [986, 0]
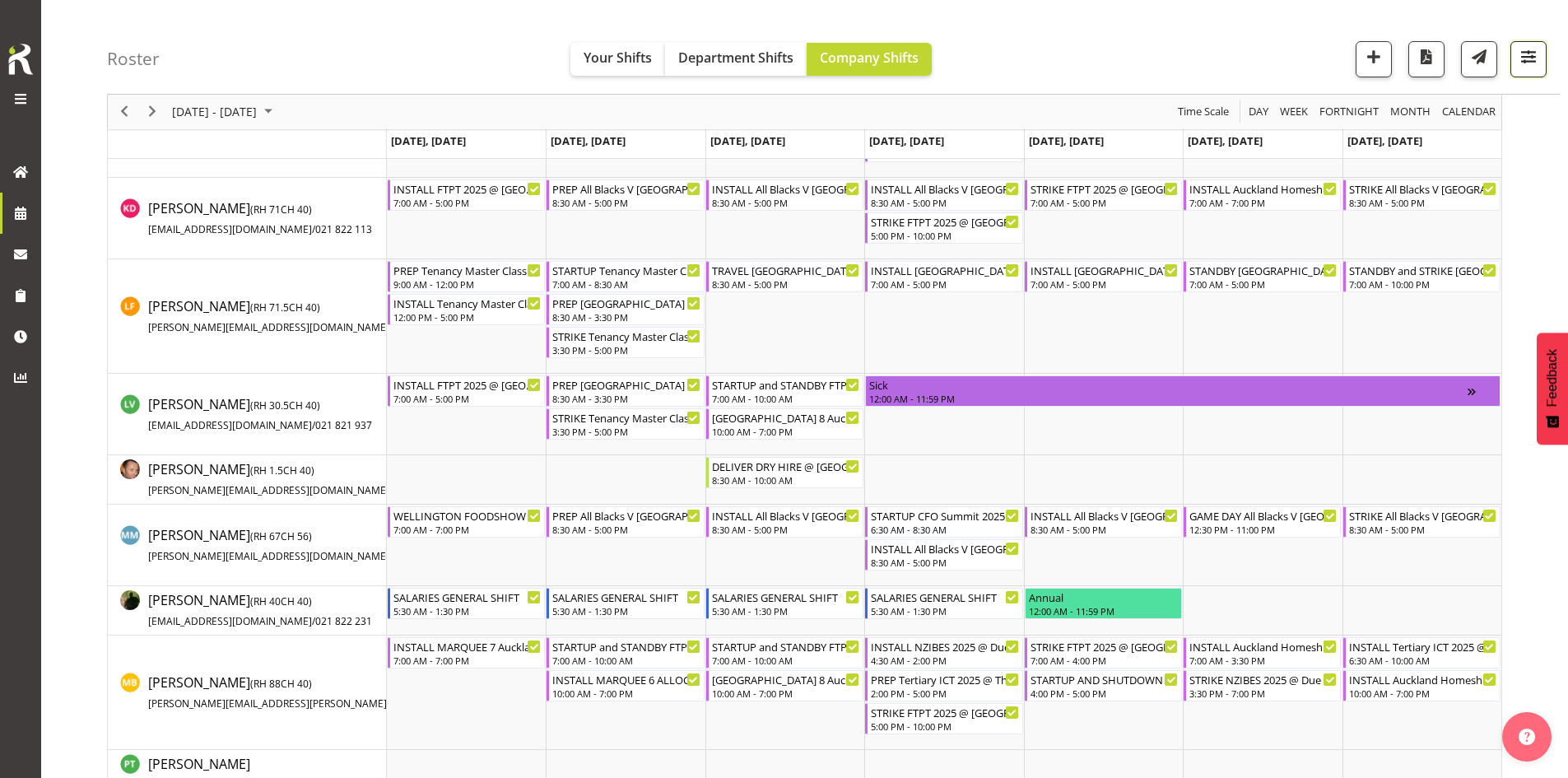
click at [1521, 46] on span "button" at bounding box center [1528, 57] width 22 height 22
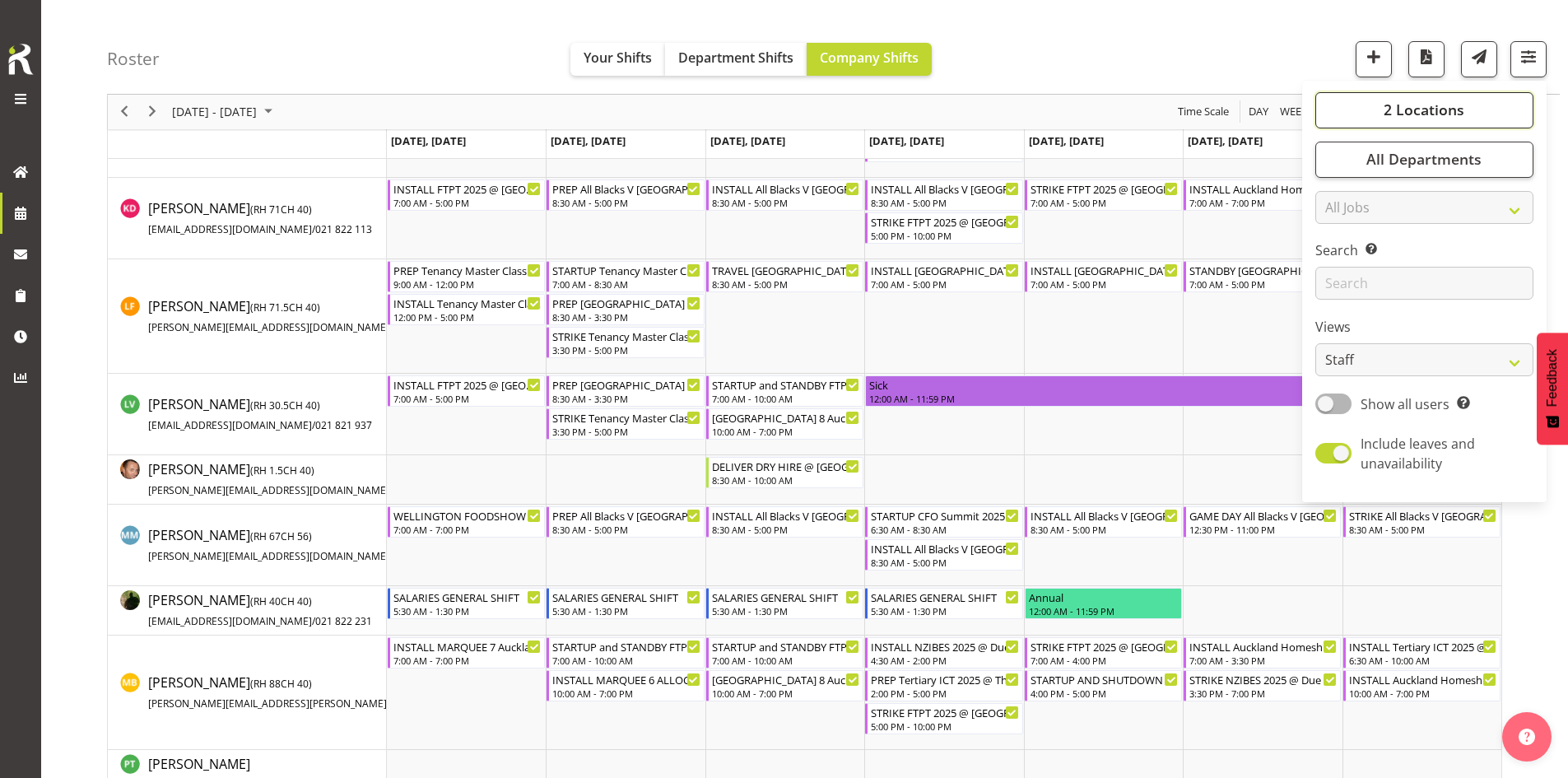
click at [1420, 110] on span "2 Locations" at bounding box center [1424, 110] width 81 height 20
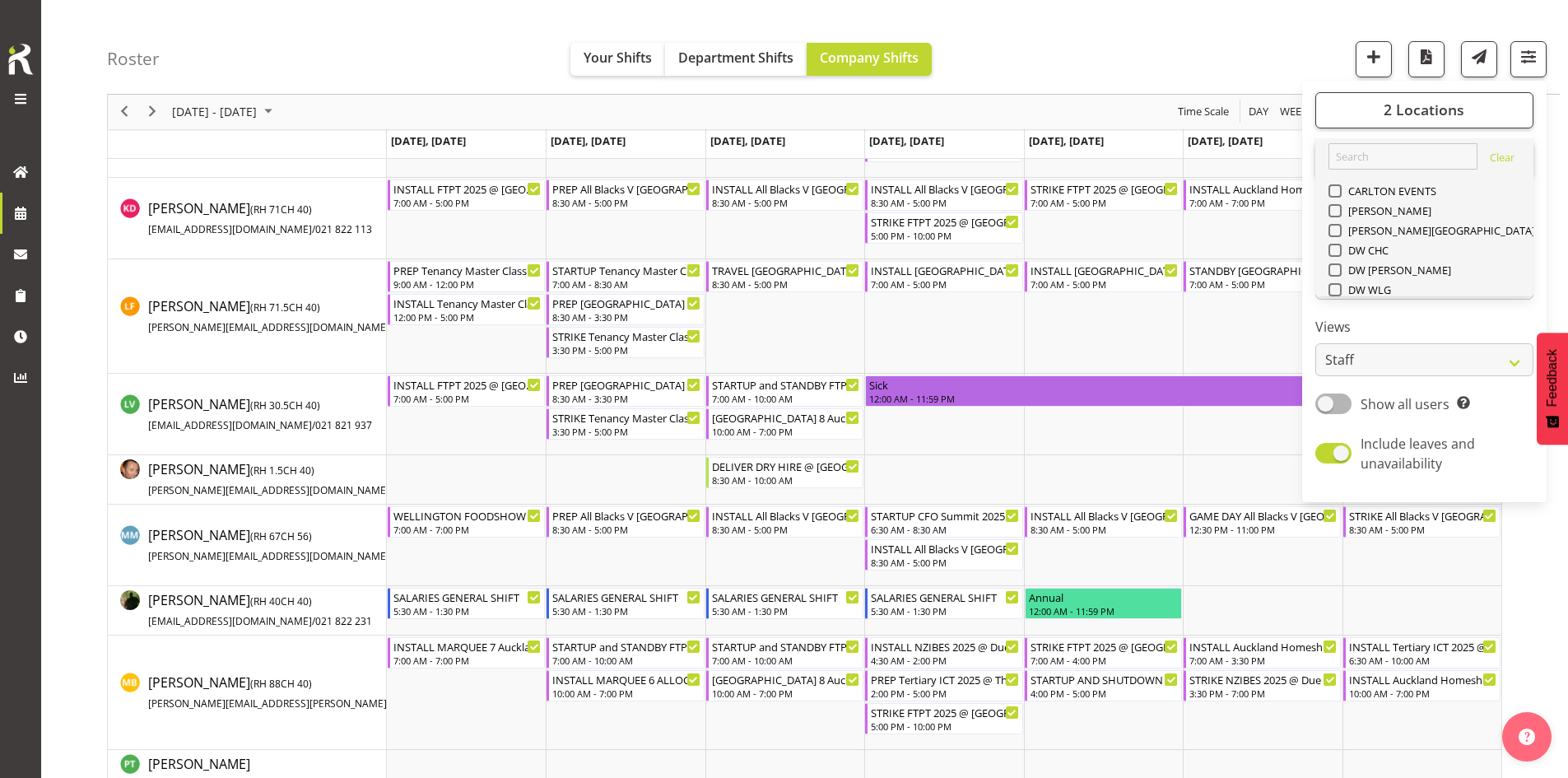
drag, startPoint x: 1353, startPoint y: 164, endPoint x: 1351, endPoint y: 155, distance: 9.2
click at [1353, 401] on span "SLP" at bounding box center [1354, 408] width 26 height 13
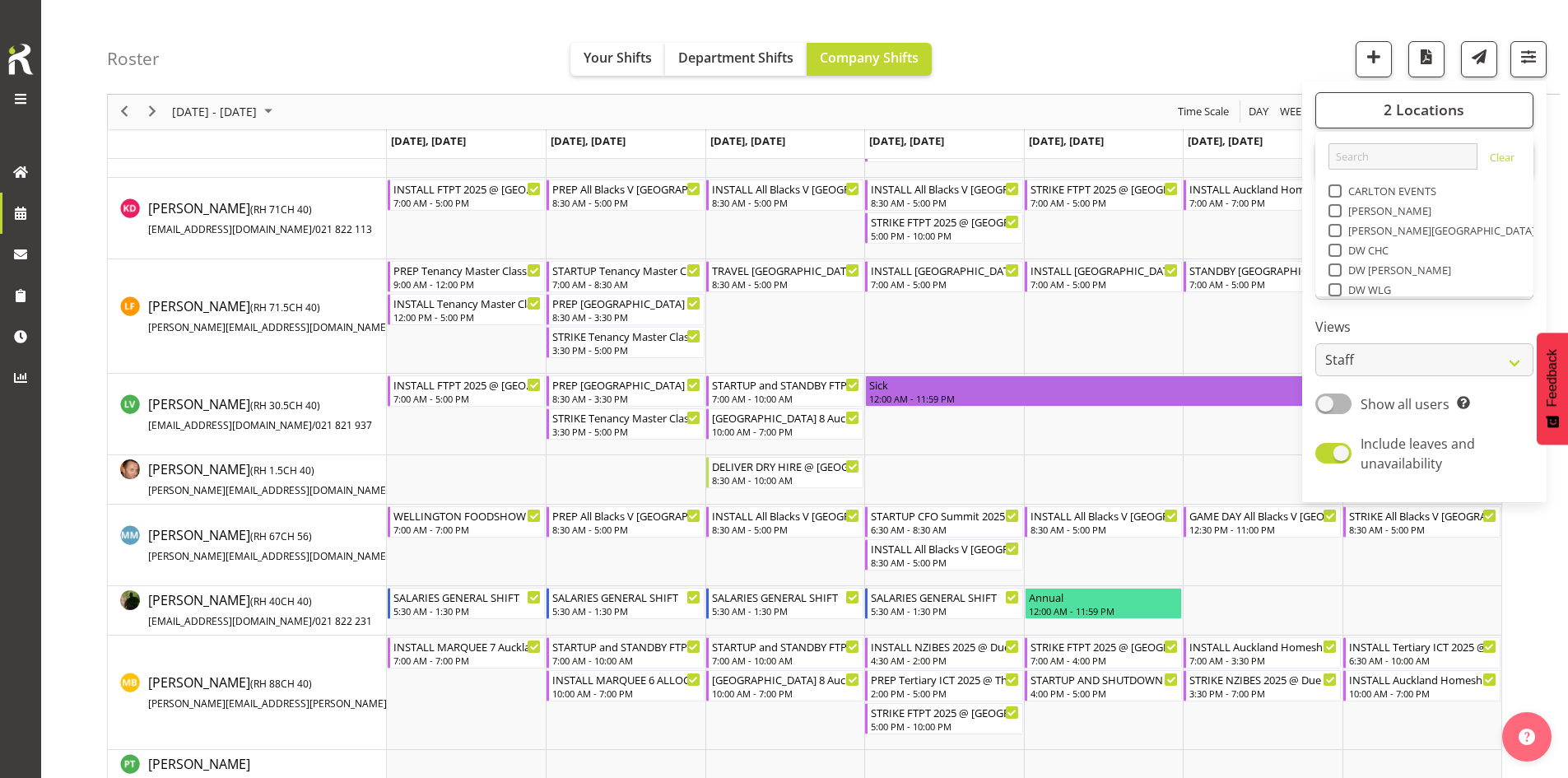
click at [1339, 403] on input "SLP" at bounding box center [1334, 408] width 10 height 10
checkbox input "false"
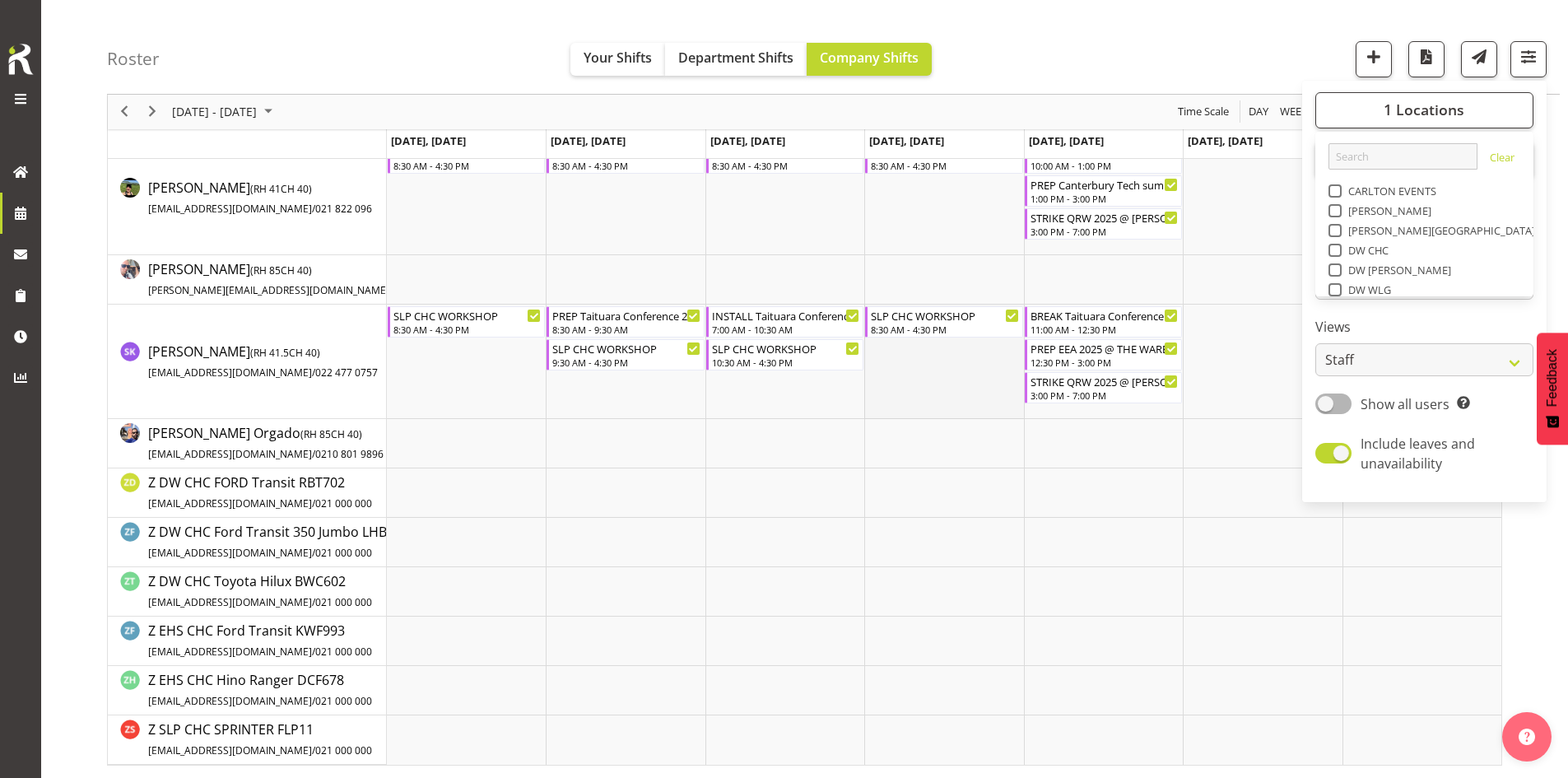
scroll to position [354, 0]
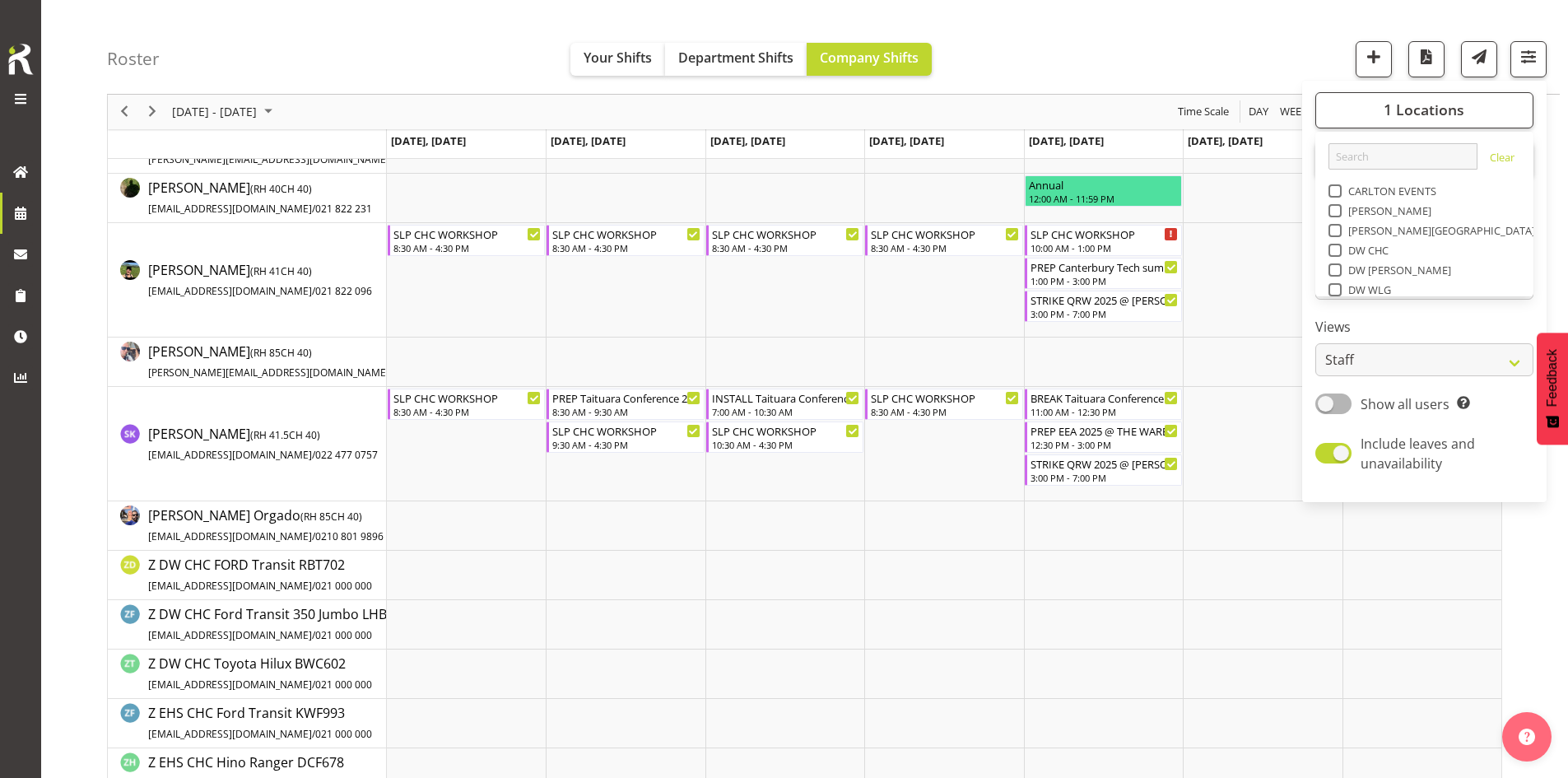
click at [1193, 74] on div "Roster Your Shifts Department Shifts Company Shifts 1 Locations Clear CARLTON E…" at bounding box center [833, 47] width 1453 height 95
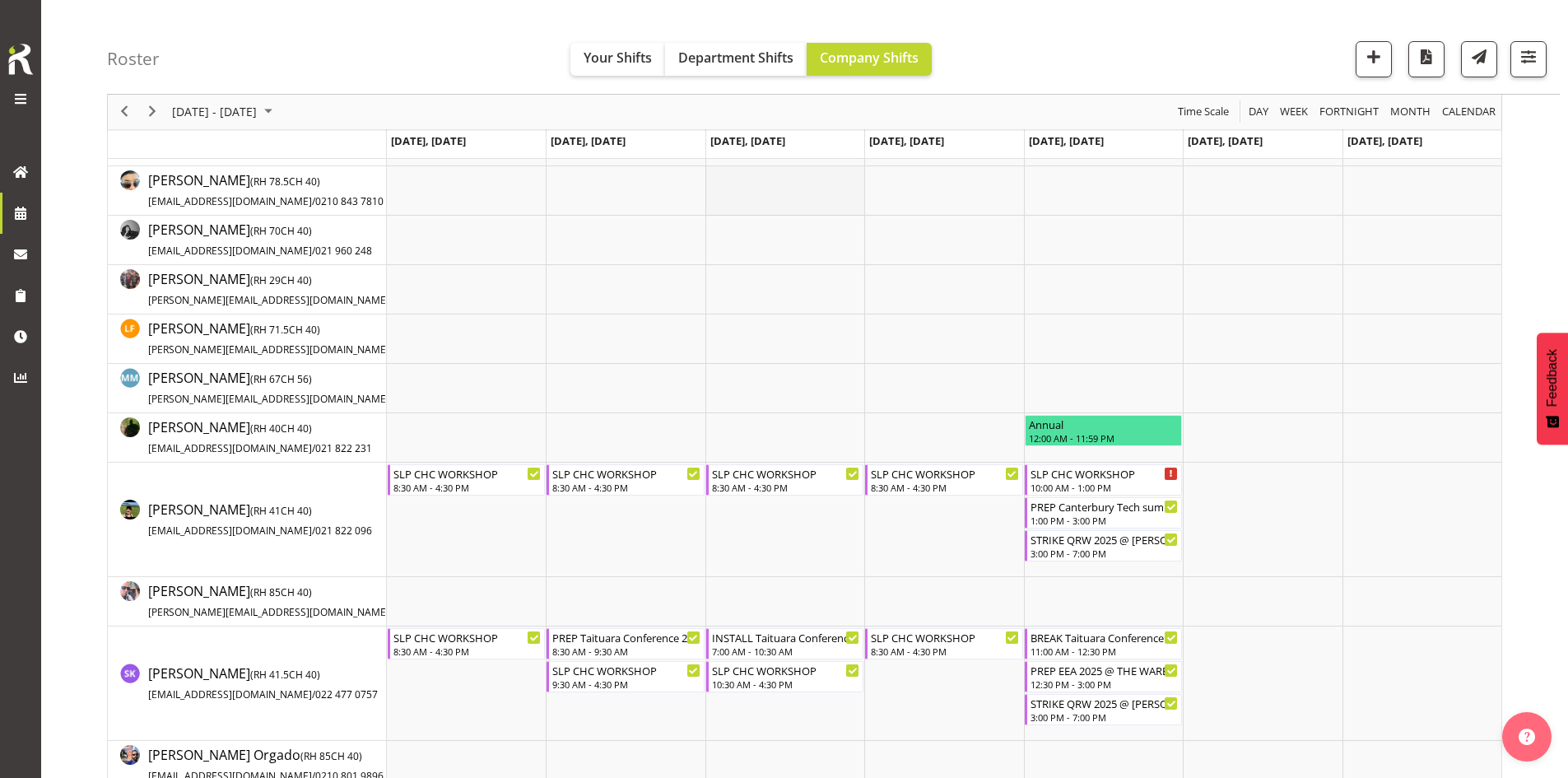
scroll to position [0, 0]
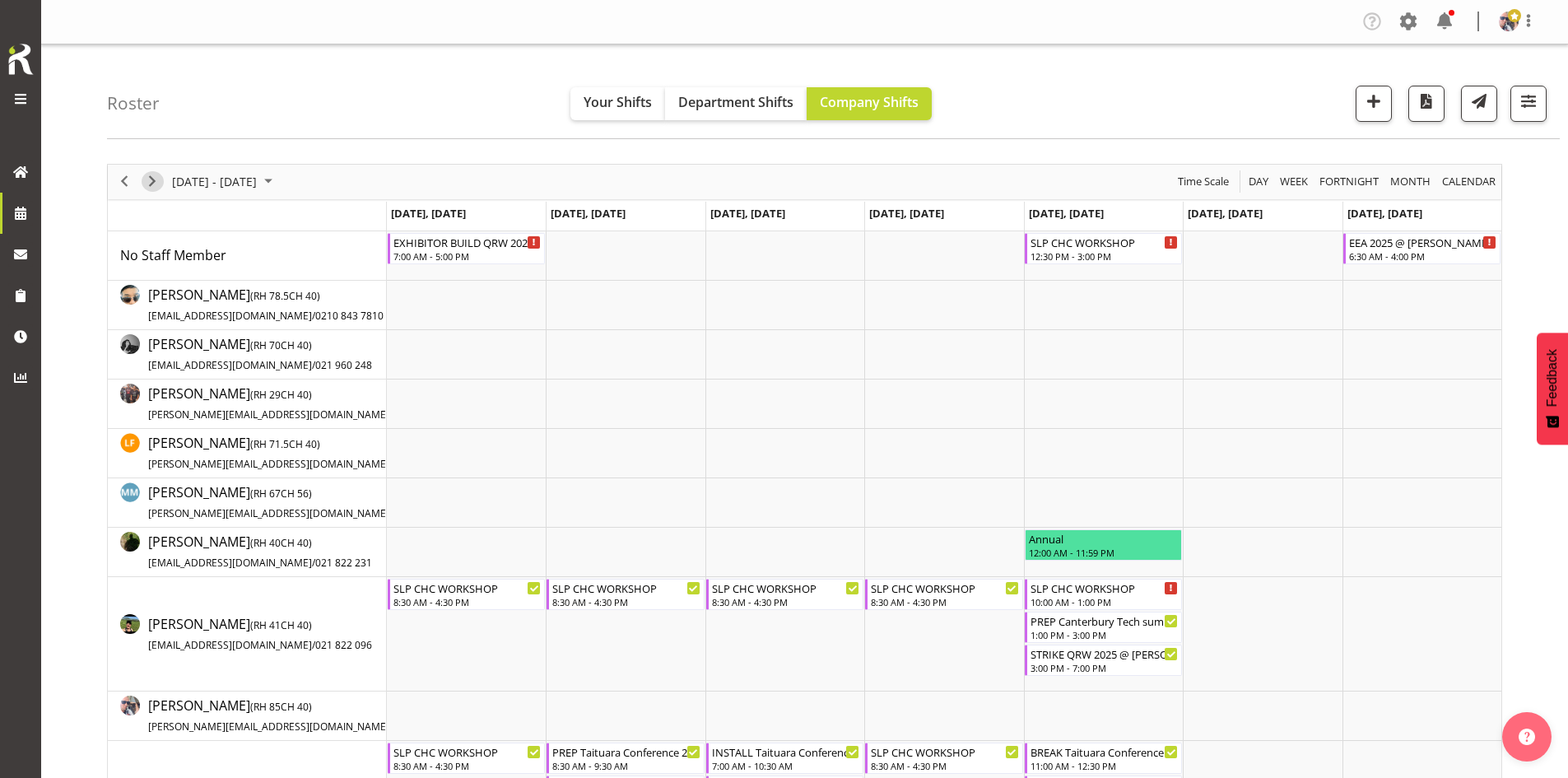
click at [155, 183] on span "Next" at bounding box center [152, 181] width 20 height 21
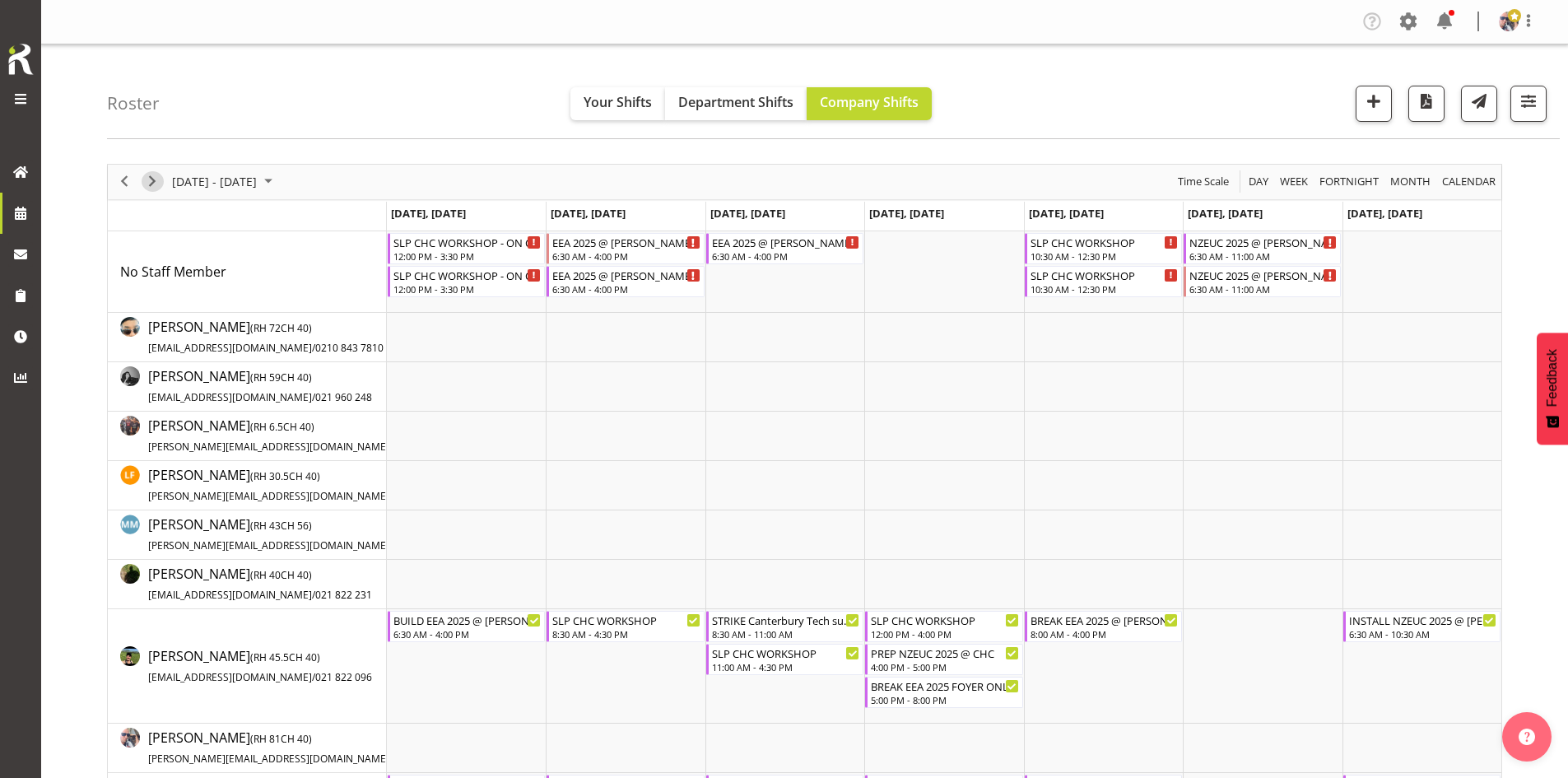
click at [157, 183] on span "Next" at bounding box center [152, 181] width 20 height 21
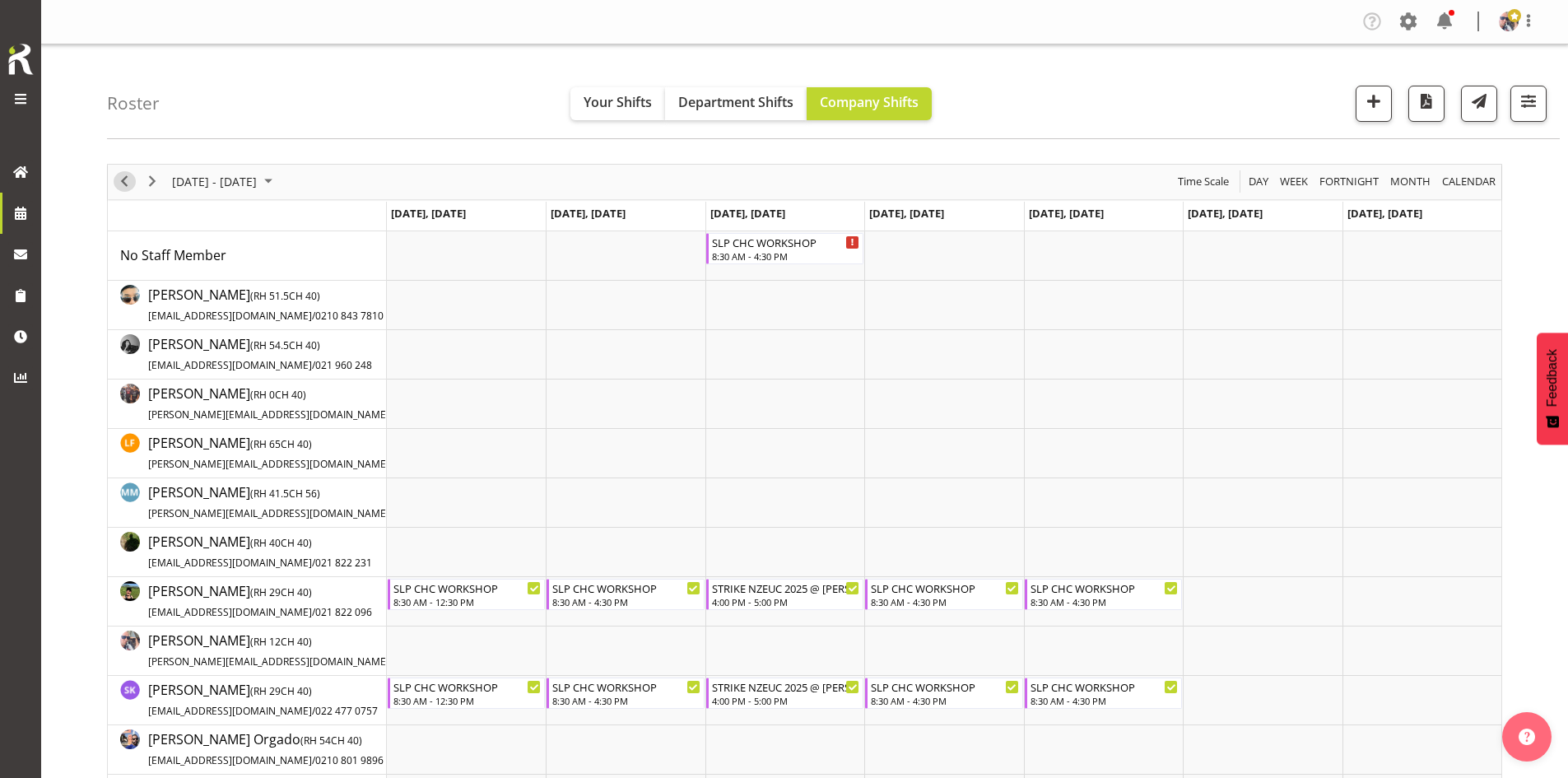
click at [125, 181] on span "Previous" at bounding box center [124, 181] width 20 height 21
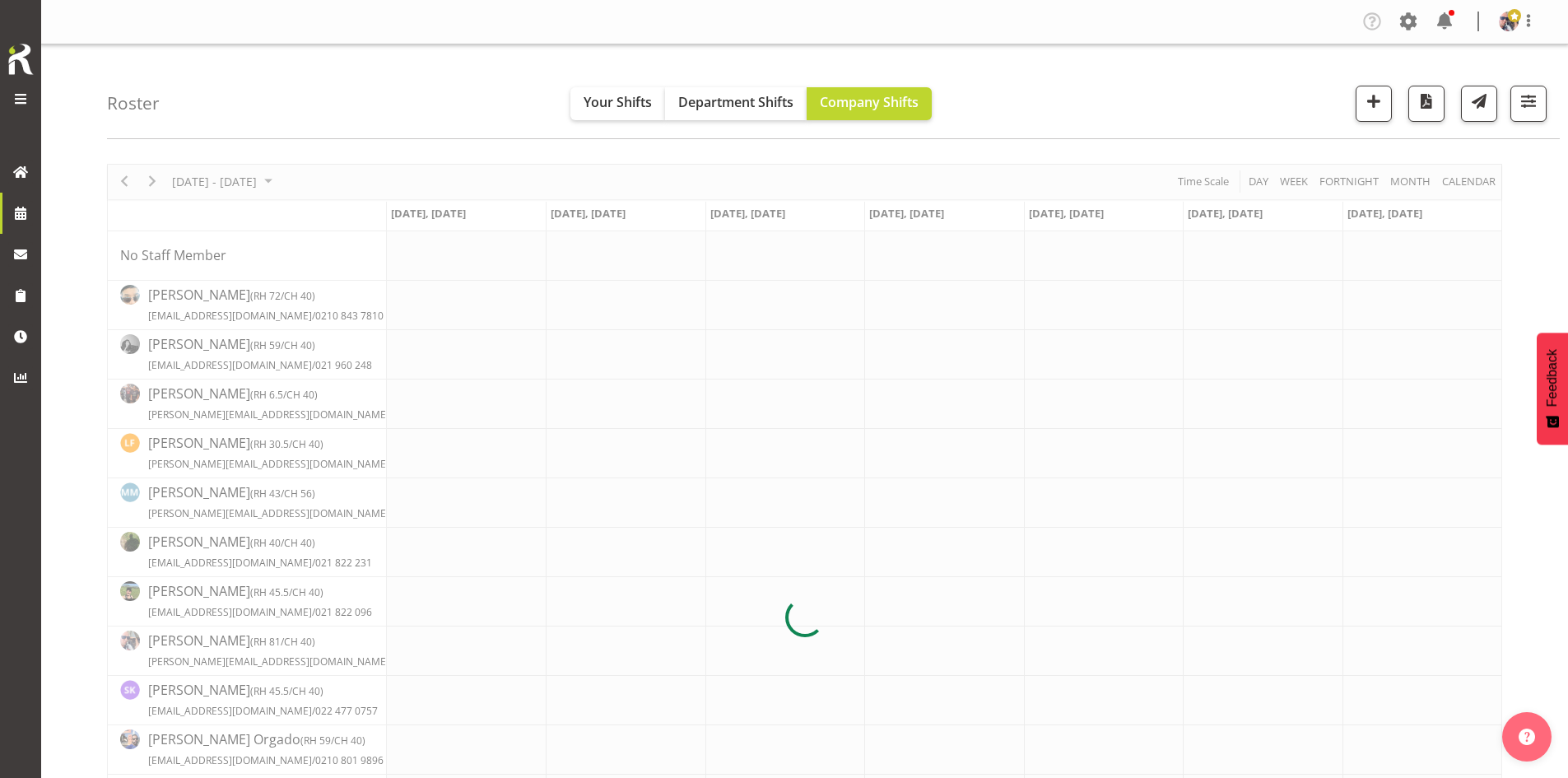
click at [233, 179] on div at bounding box center [805, 618] width 1395 height 908
click at [307, 183] on div at bounding box center [805, 618] width 1395 height 908
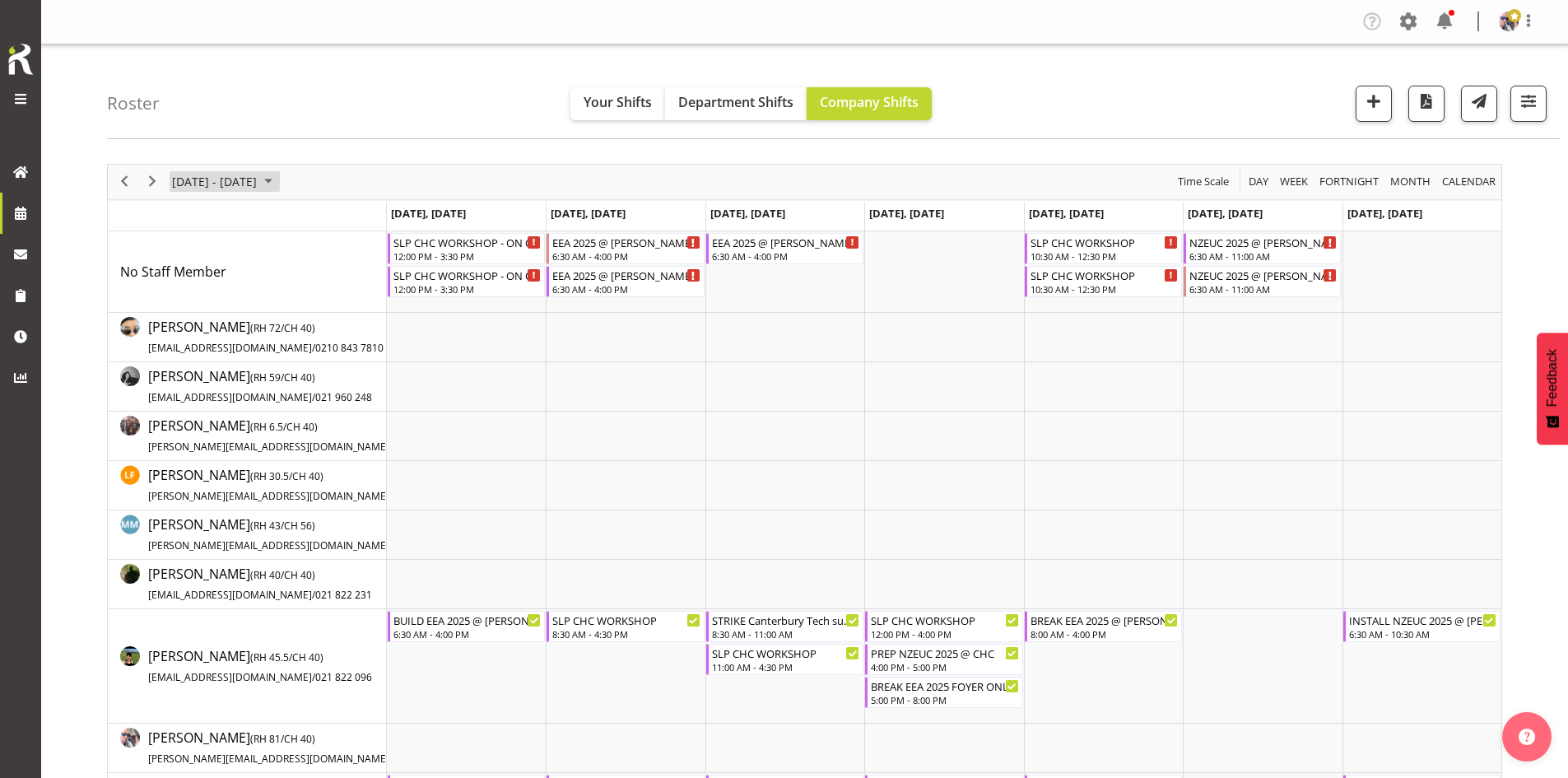
click at [278, 180] on span "September 2025" at bounding box center [268, 181] width 20 height 21
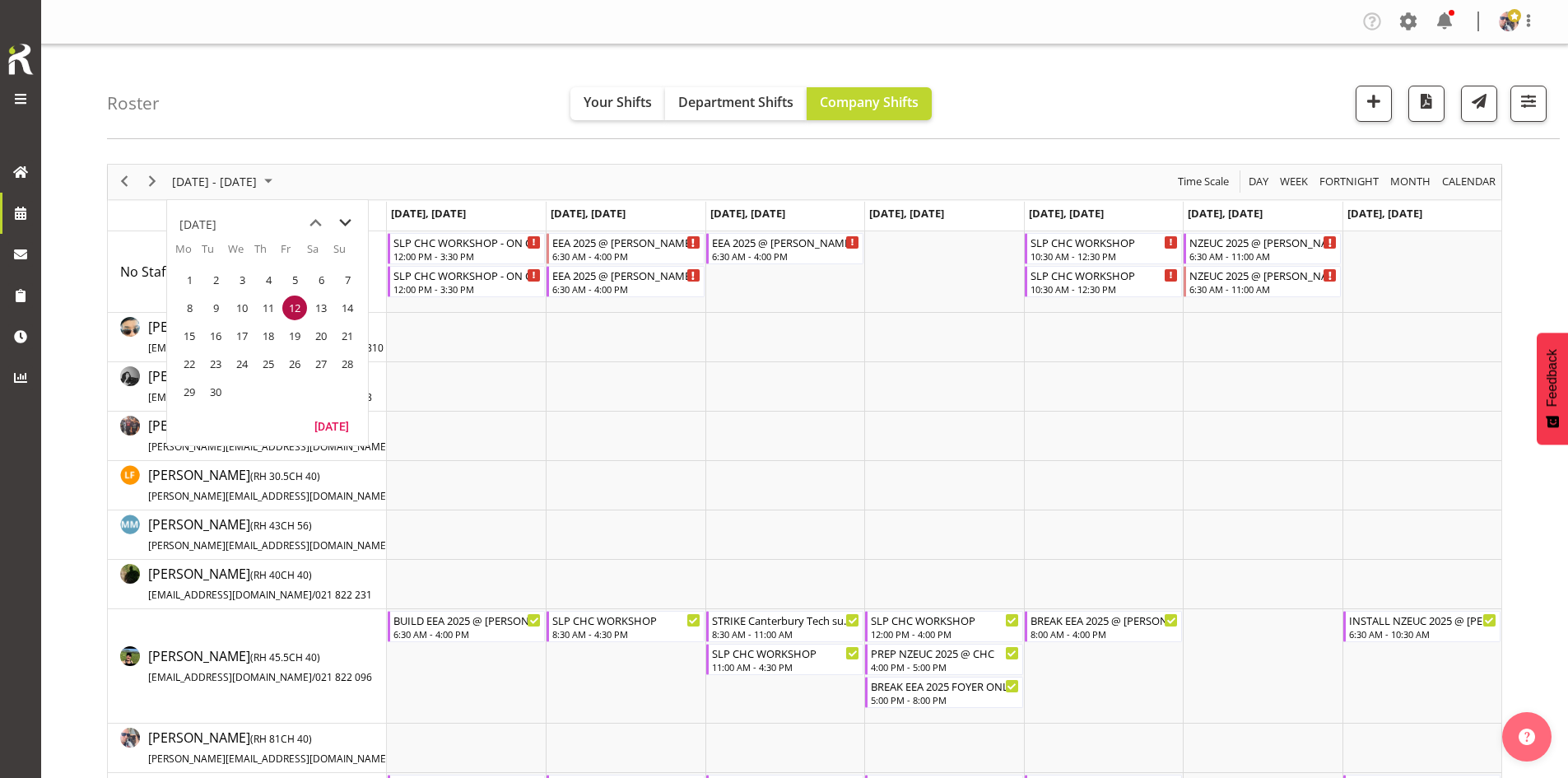
click at [345, 227] on span "next month" at bounding box center [345, 222] width 28 height 29
click at [323, 417] on button "[DATE]" at bounding box center [331, 425] width 56 height 23
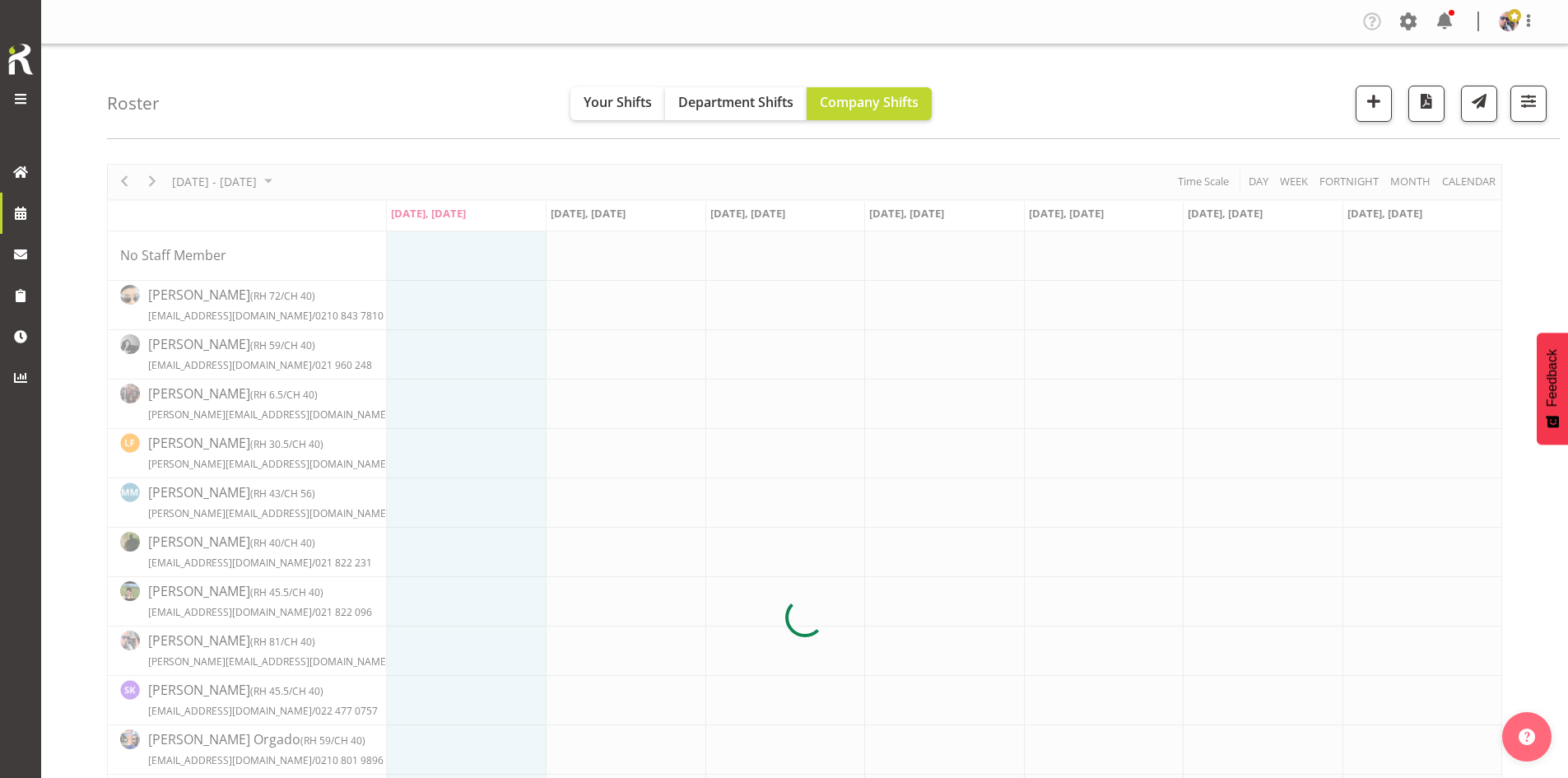
drag, startPoint x: 268, startPoint y: 171, endPoint x: 277, endPoint y: 175, distance: 9.8
click at [269, 172] on div at bounding box center [805, 618] width 1395 height 908
click at [286, 180] on div at bounding box center [805, 618] width 1395 height 908
click at [290, 180] on div at bounding box center [805, 618] width 1395 height 908
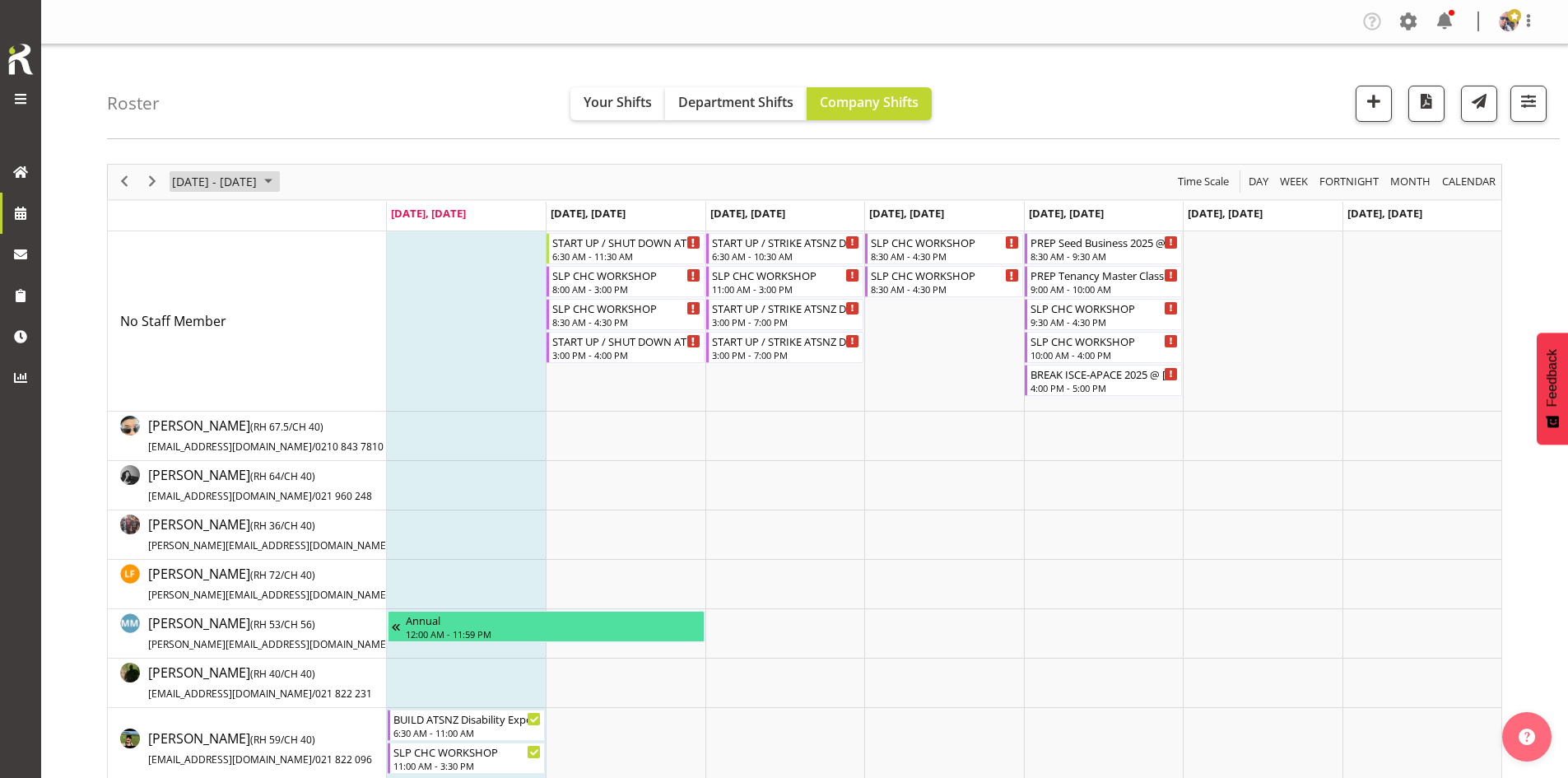
click at [278, 180] on span "August 2025" at bounding box center [268, 181] width 20 height 21
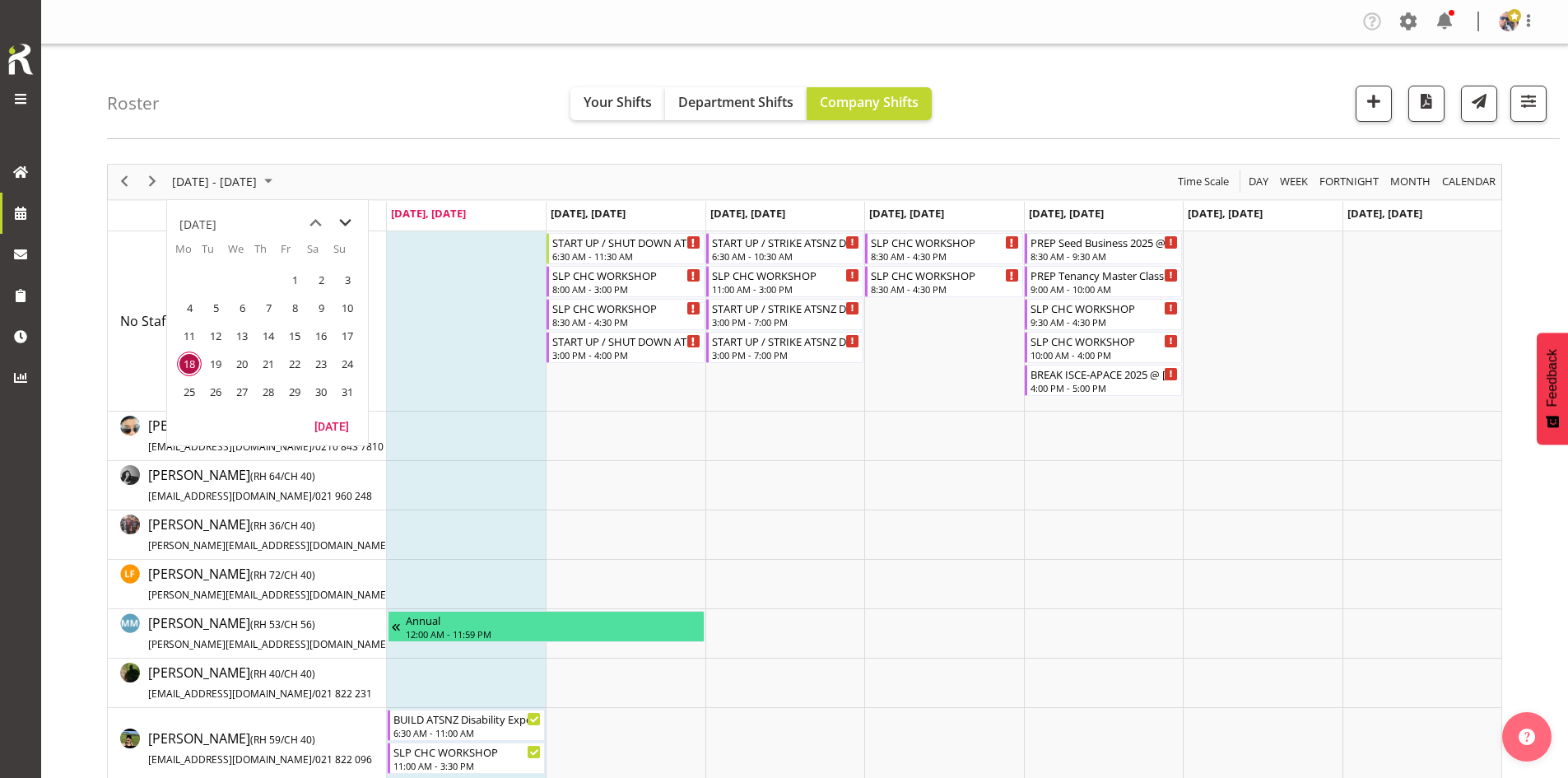
click at [348, 224] on span "next month" at bounding box center [345, 222] width 28 height 29
click at [345, 281] on span "5" at bounding box center [347, 280] width 25 height 25
